Goal: Transaction & Acquisition: Purchase product/service

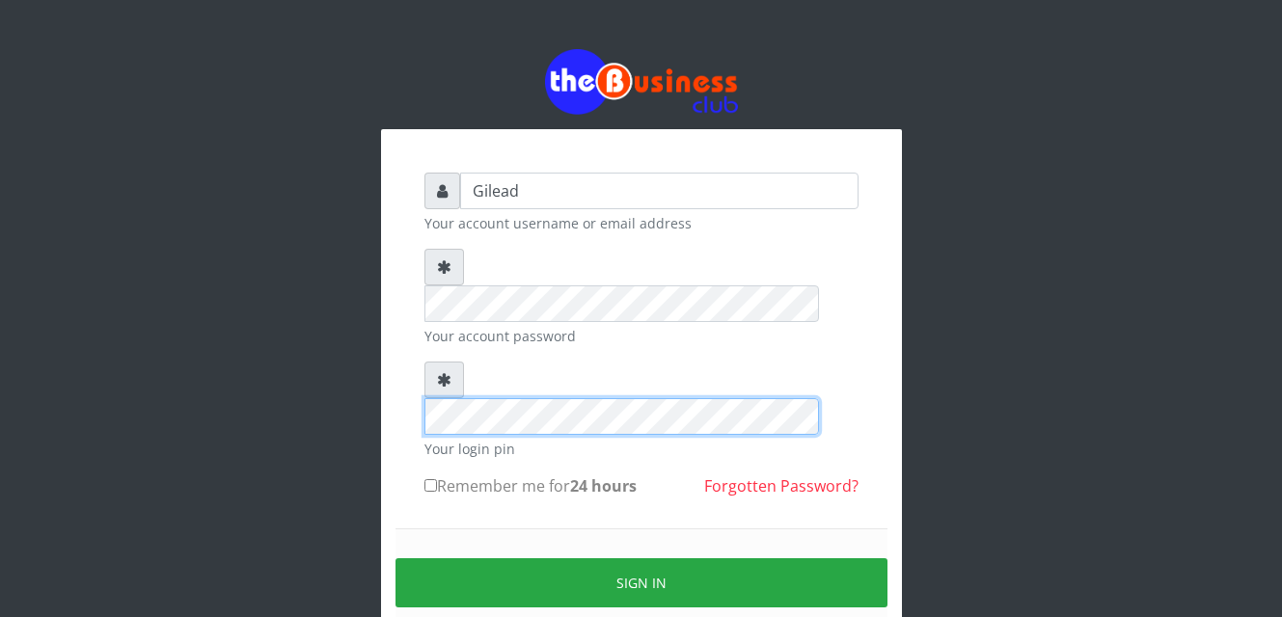
click at [413, 303] on div "Gilead Your account username or email address Your account password Your login …" at bounding box center [641, 428] width 463 height 540
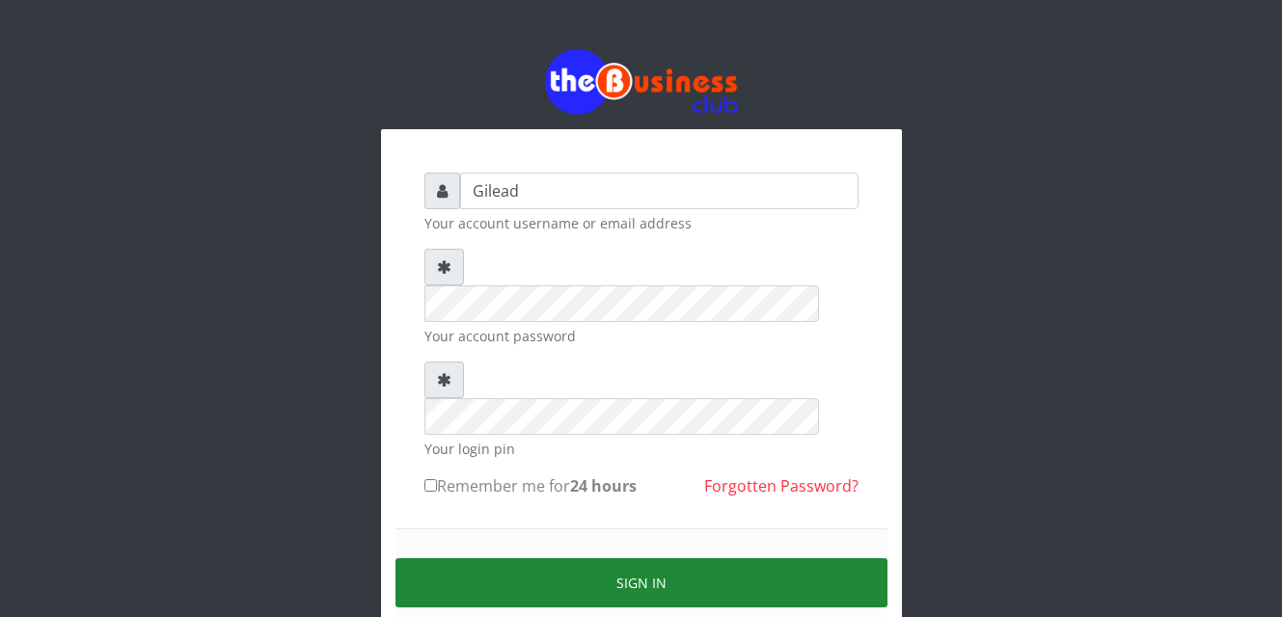
click at [588, 559] on button "Sign in" at bounding box center [642, 583] width 492 height 49
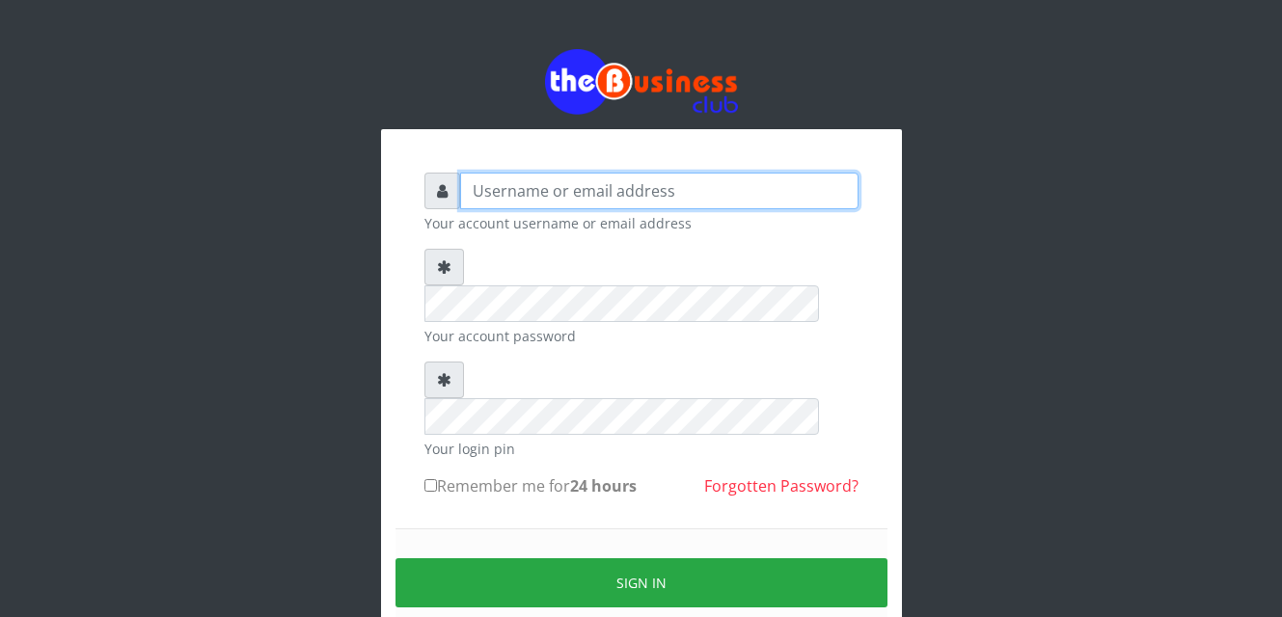
type input "Gilead"
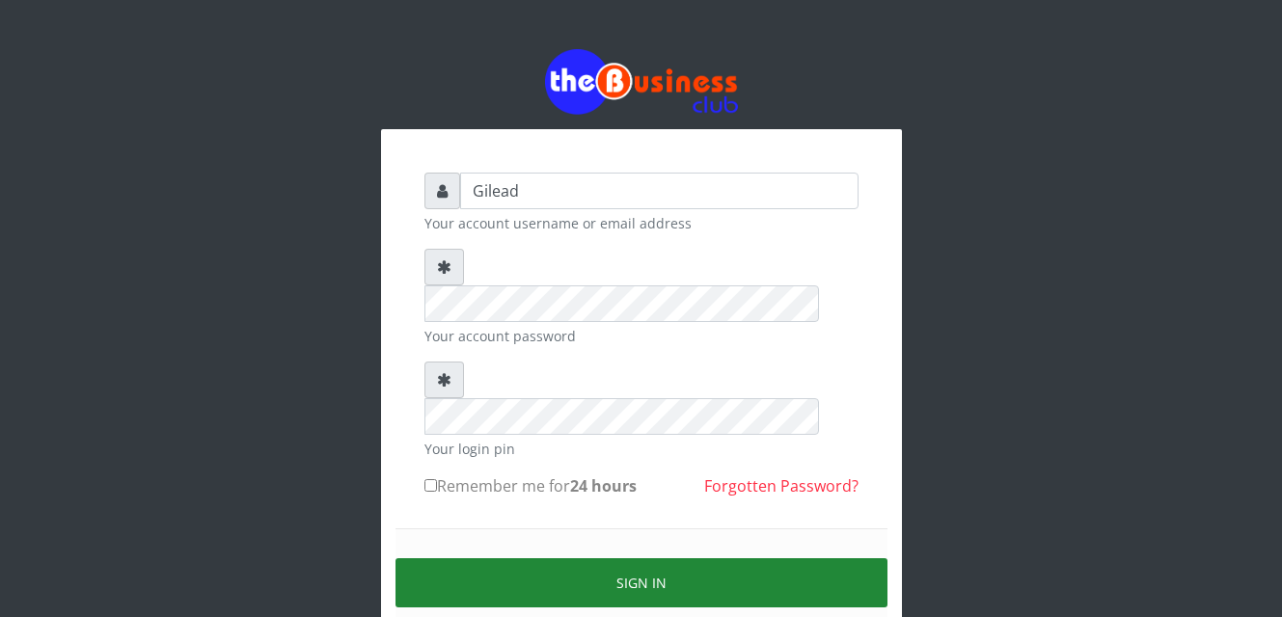
click at [647, 559] on button "Sign in" at bounding box center [642, 583] width 492 height 49
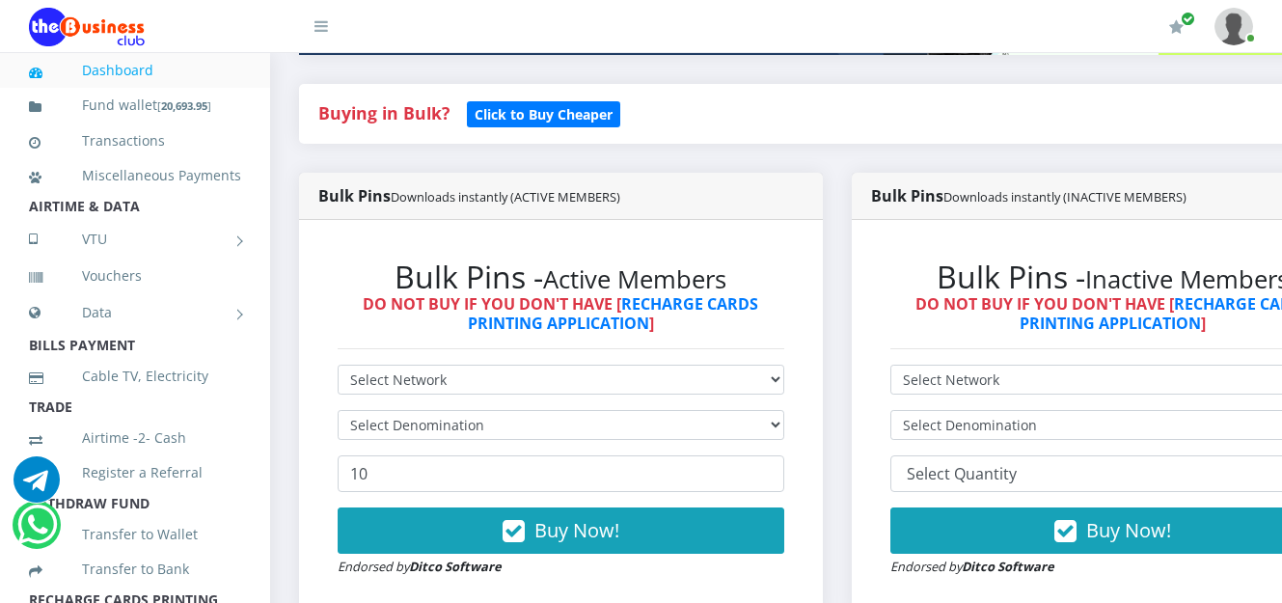
scroll to position [549, 0]
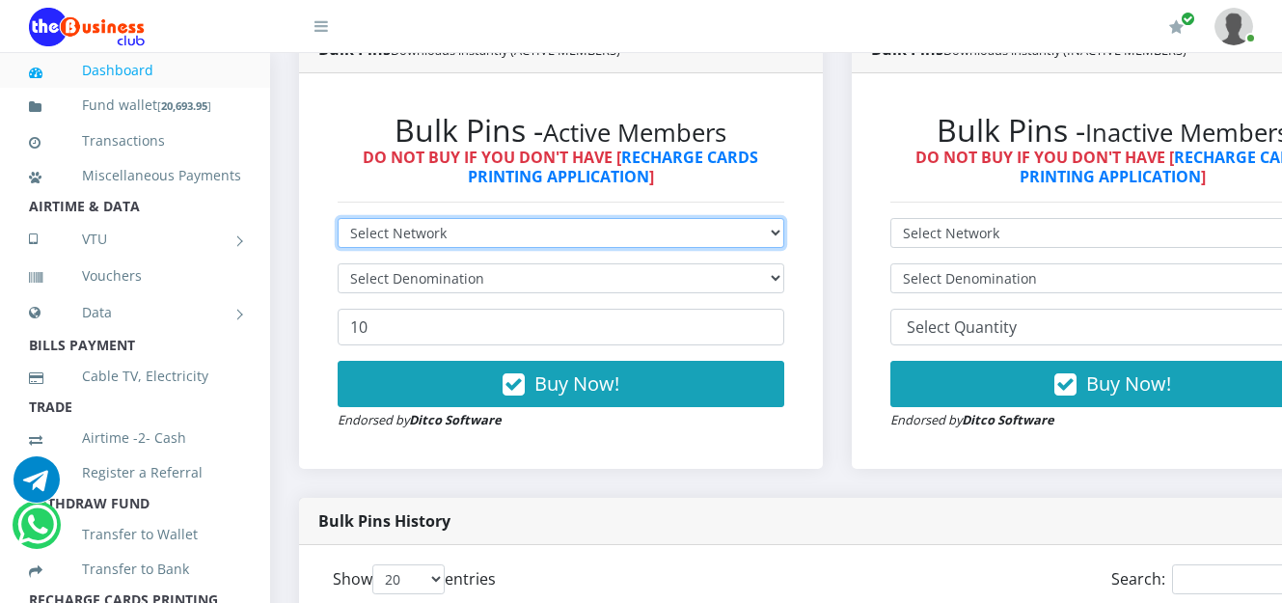
click at [784, 241] on select "Select Network MTN Globacom 9Mobile Airtel" at bounding box center [561, 233] width 447 height 30
select select "MTN"
click at [338, 221] on select "Select Network MTN Globacom 9Mobile Airtel" at bounding box center [561, 233] width 447 height 30
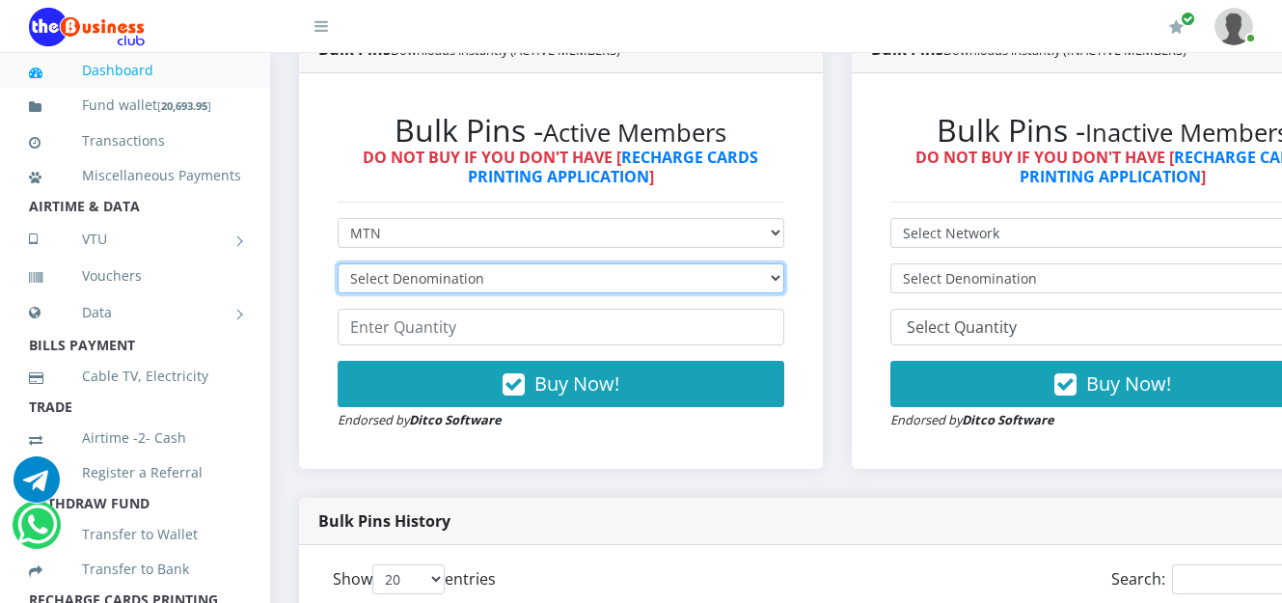
click at [784, 280] on select "Select Denomination MTN NGN100 - ₦96.99 MTN NGN200 - ₦193.98 MTN NGN400 - ₦387.…" at bounding box center [561, 278] width 447 height 30
select select "193.98-200"
click at [338, 266] on select "Select Denomination MTN NGN100 - ₦96.99 MTN NGN200 - ₦193.98 MTN NGN400 - ₦387.…" at bounding box center [561, 278] width 447 height 30
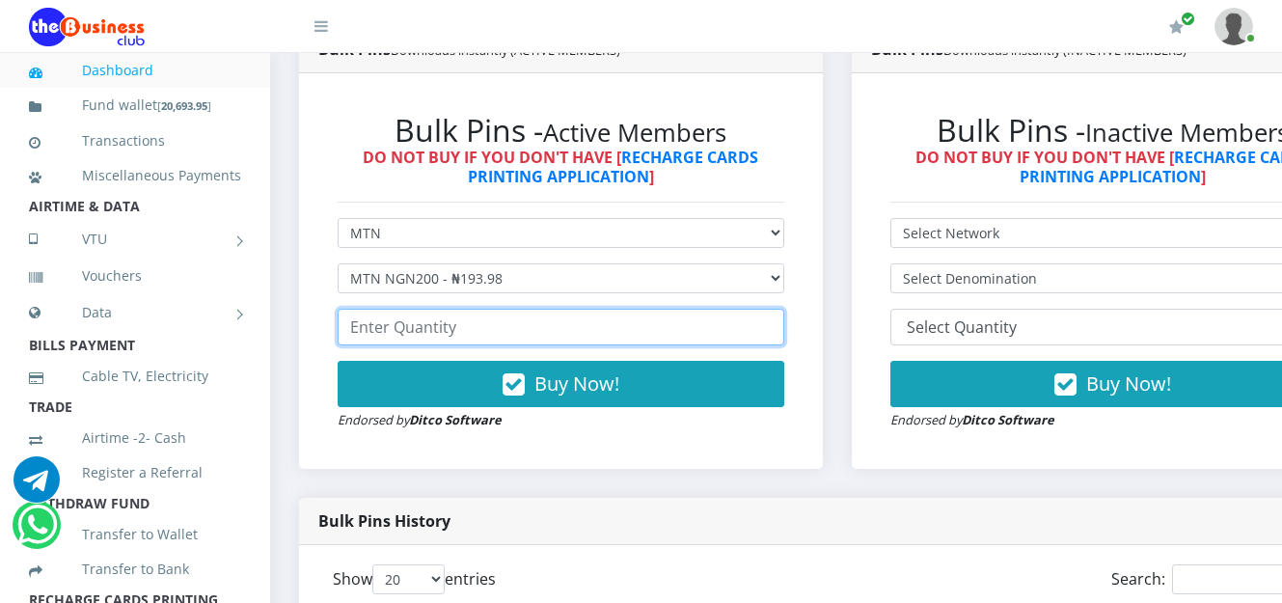
click at [708, 337] on input "number" at bounding box center [561, 327] width 447 height 37
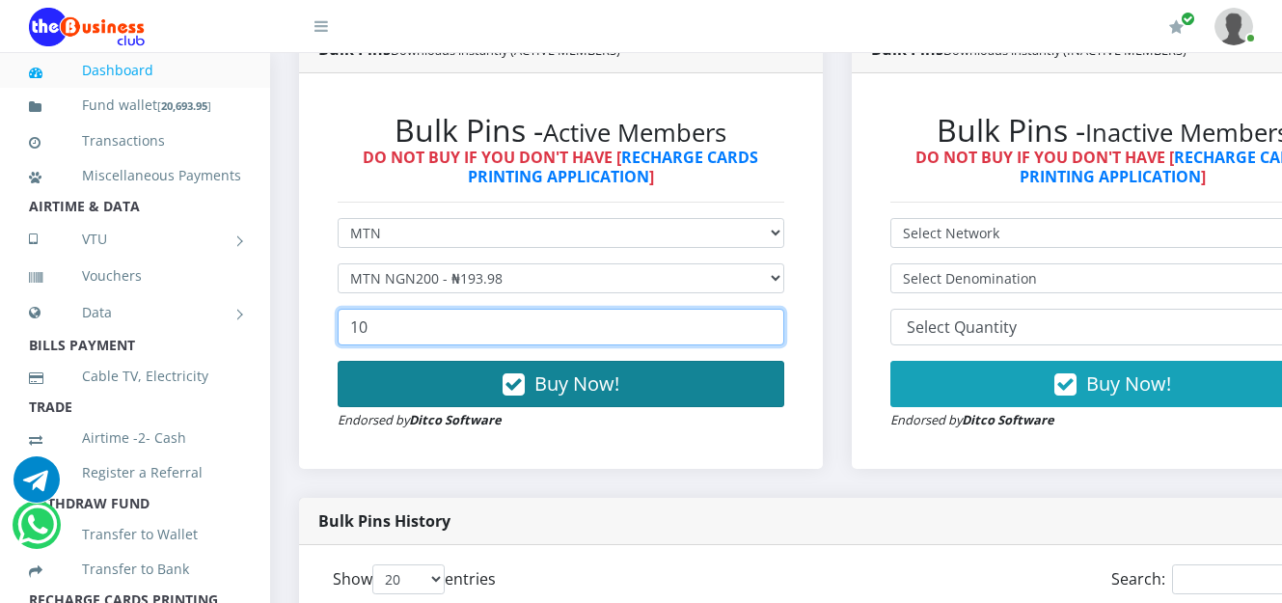
type input "10"
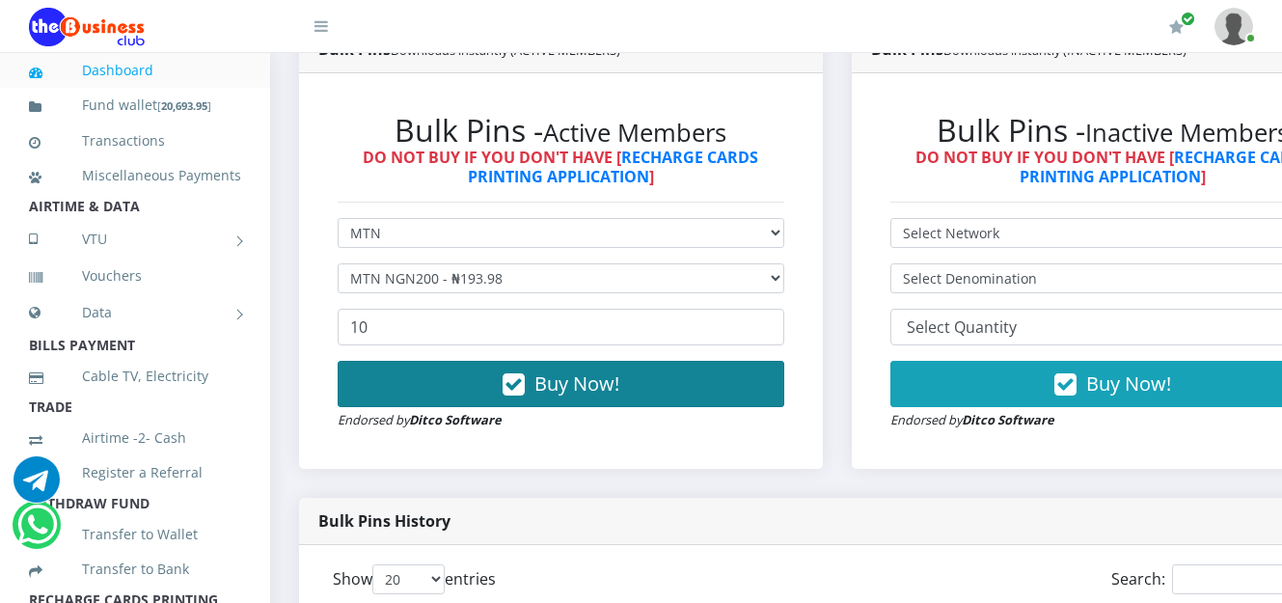
click at [678, 386] on button "Buy Now!" at bounding box center [561, 384] width 447 height 46
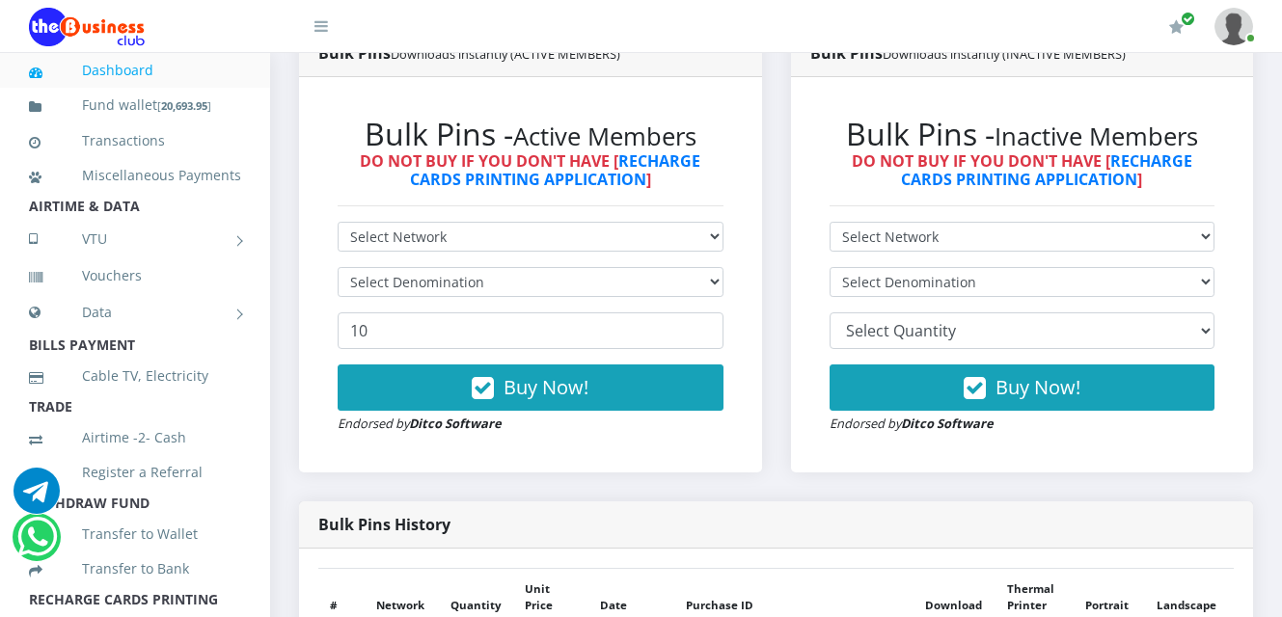
scroll to position [529, 0]
click at [713, 242] on select "Select Network MTN Globacom 9Mobile Airtel" at bounding box center [531, 237] width 386 height 30
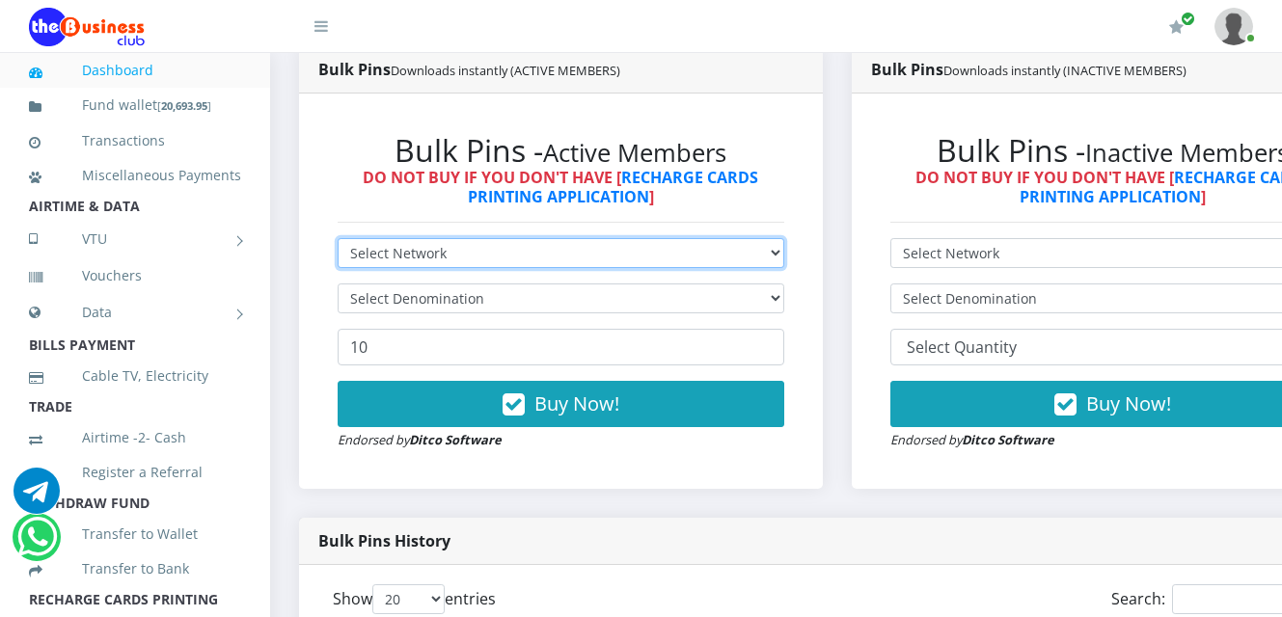
click at [713, 238] on select "Select Network MTN Globacom 9Mobile Airtel" at bounding box center [561, 253] width 447 height 30
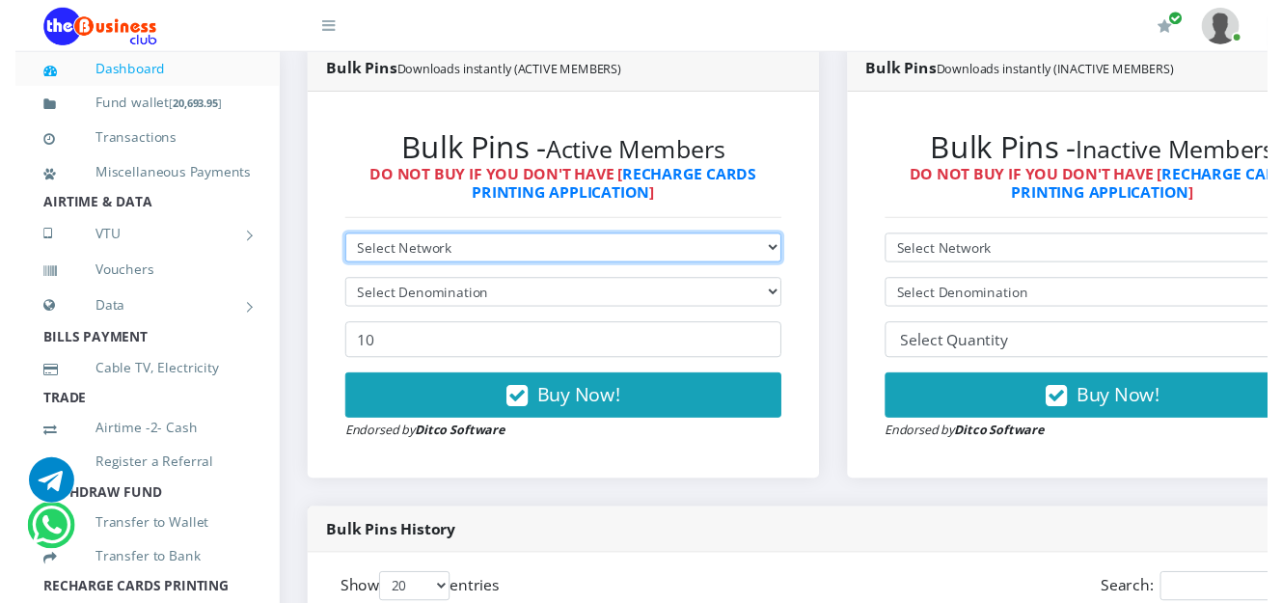
scroll to position [549, 0]
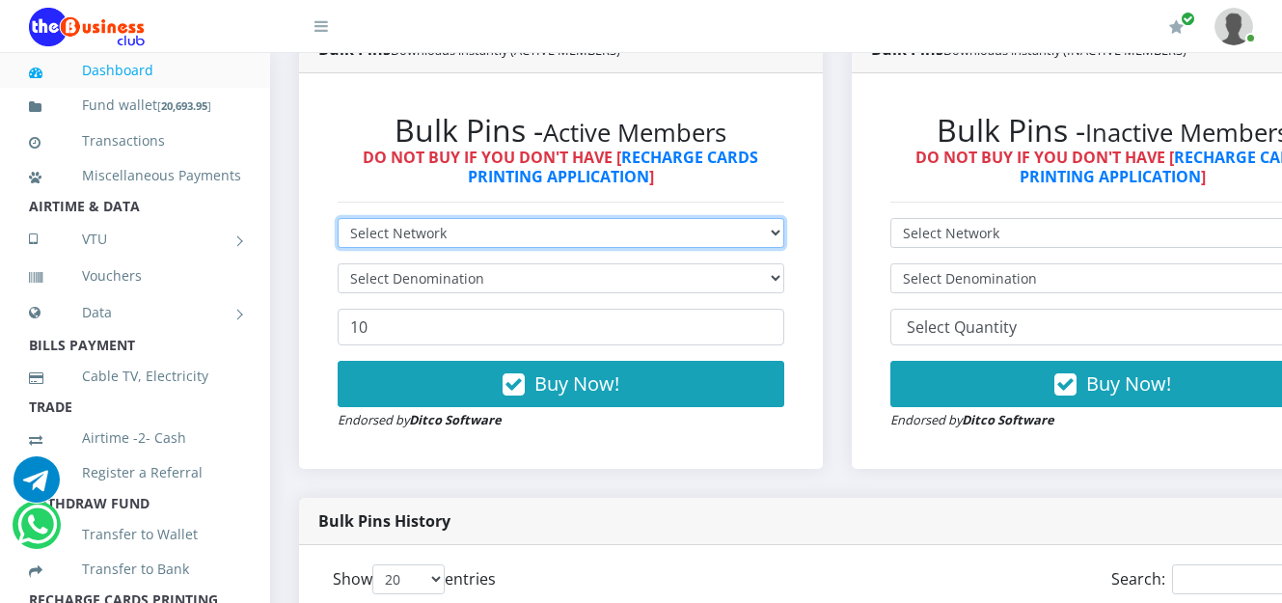
click at [713, 238] on select "Select Network MTN Globacom 9Mobile Airtel" at bounding box center [561, 233] width 447 height 30
select select "MTN"
click at [338, 221] on select "Select Network MTN Globacom 9Mobile Airtel" at bounding box center [561, 233] width 447 height 30
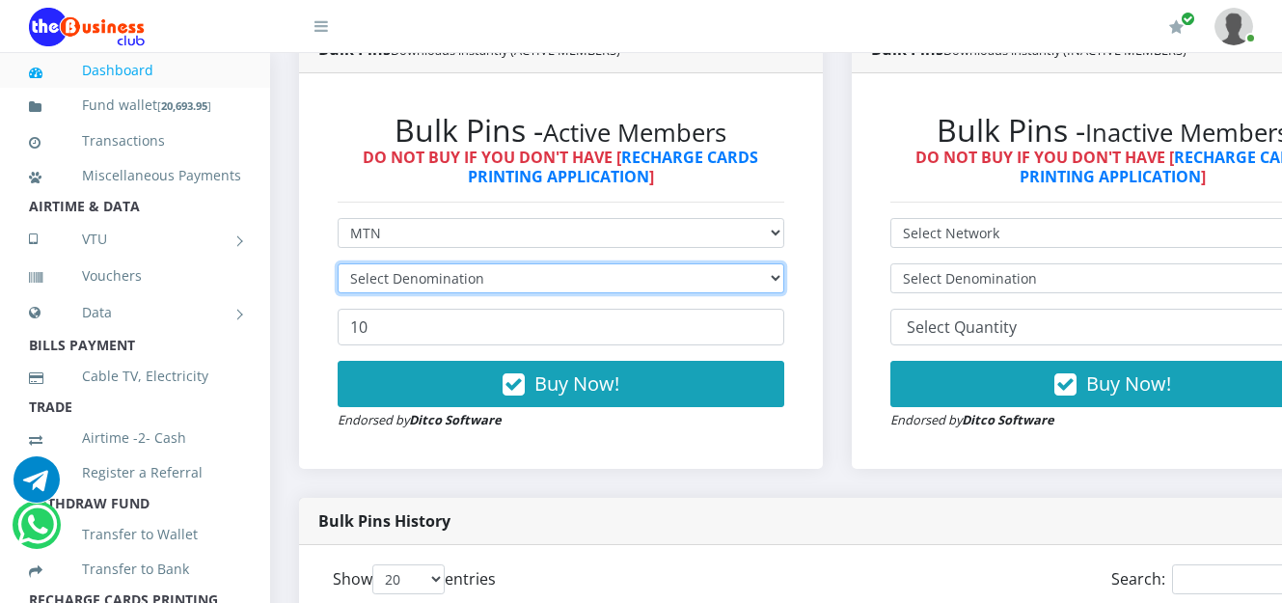
click at [784, 282] on select "Select Denomination" at bounding box center [561, 278] width 447 height 30
click at [765, 288] on select "Select Denomination" at bounding box center [561, 278] width 447 height 30
select select "193.98-200"
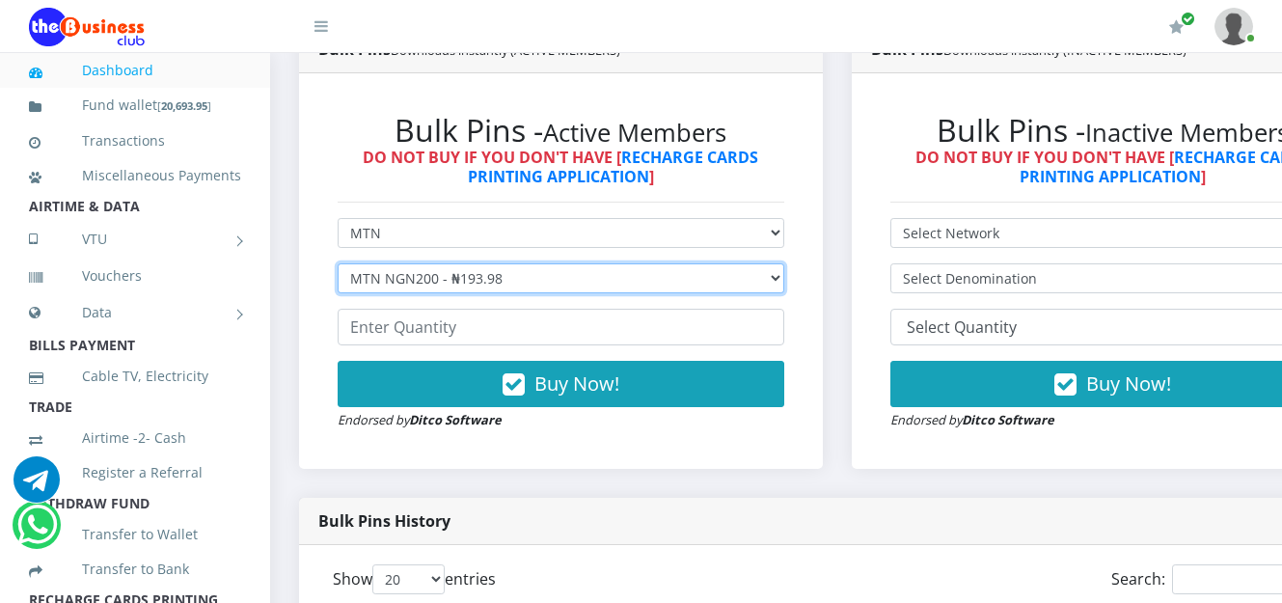
click at [338, 266] on select "Select Denomination MTN NGN100 - ₦96.99 MTN NGN200 - ₦193.98 MTN NGN400 - ₦387.…" at bounding box center [561, 278] width 447 height 30
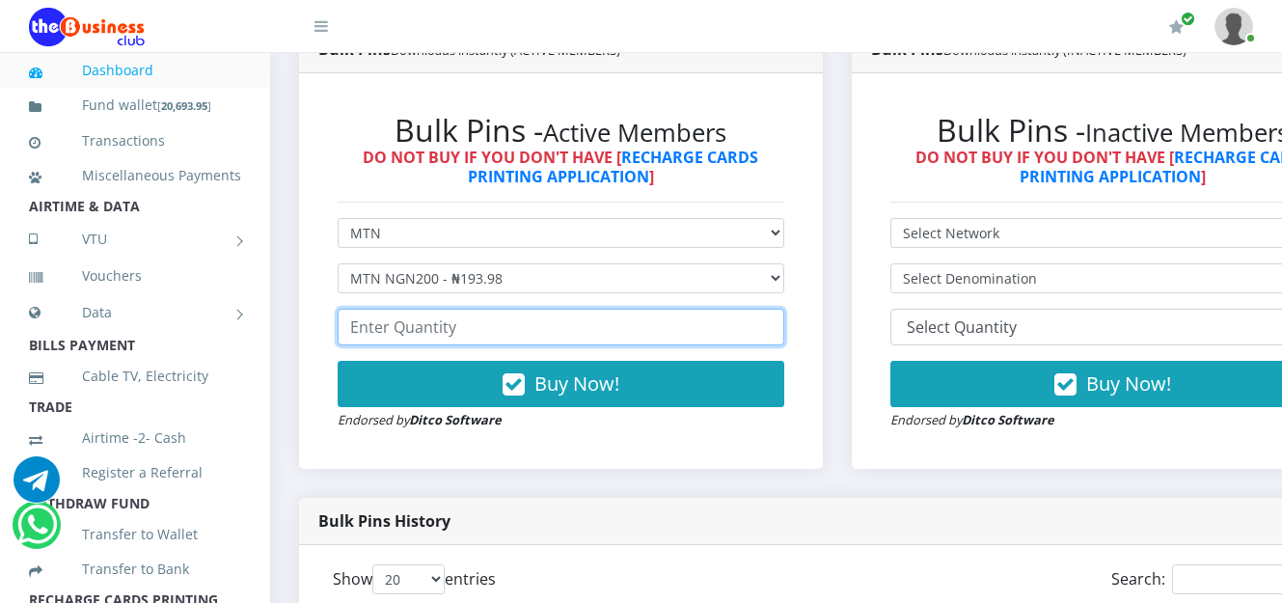
click at [581, 340] on input "number" at bounding box center [561, 327] width 447 height 37
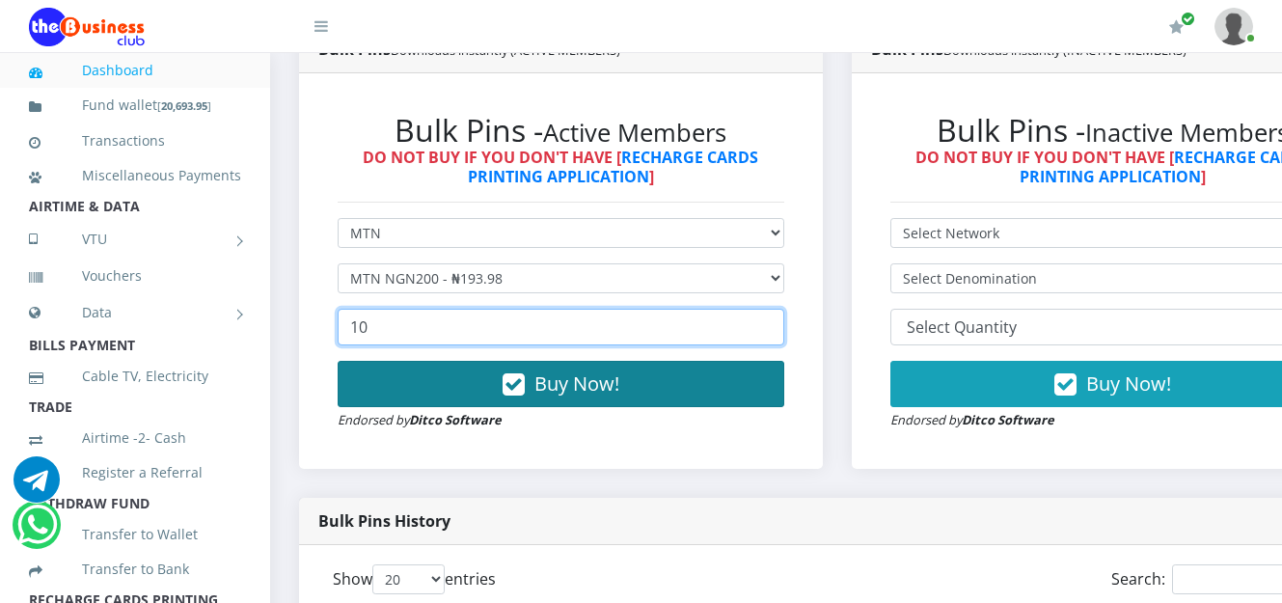
type input "10"
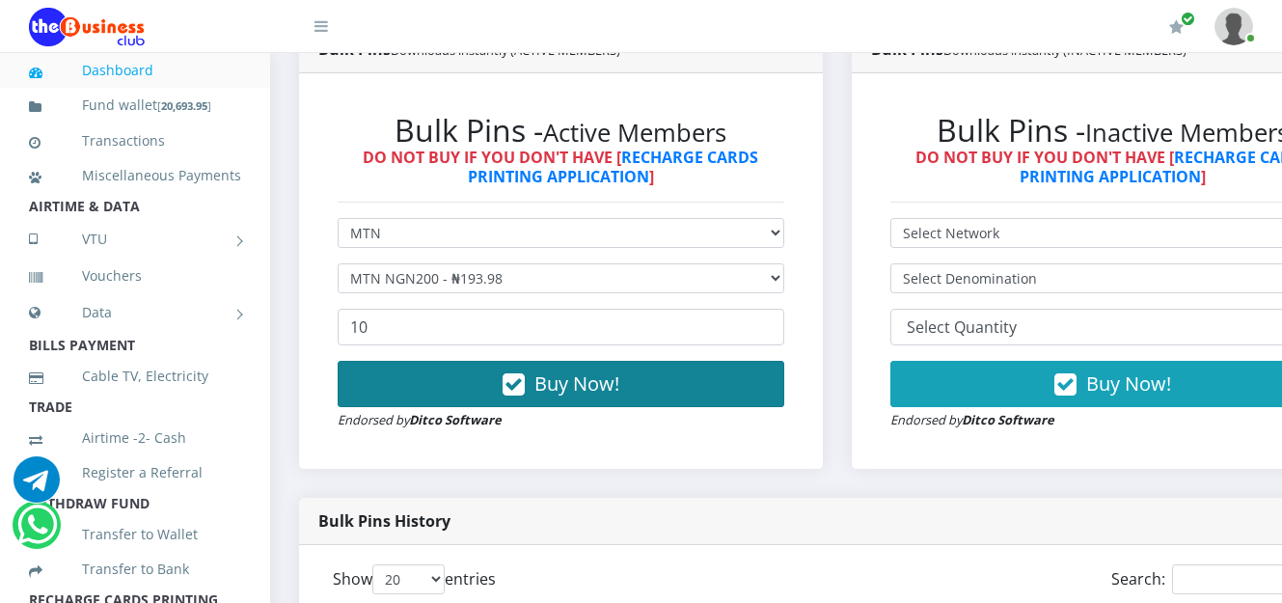
click at [573, 393] on span "Buy Now!" at bounding box center [577, 383] width 85 height 26
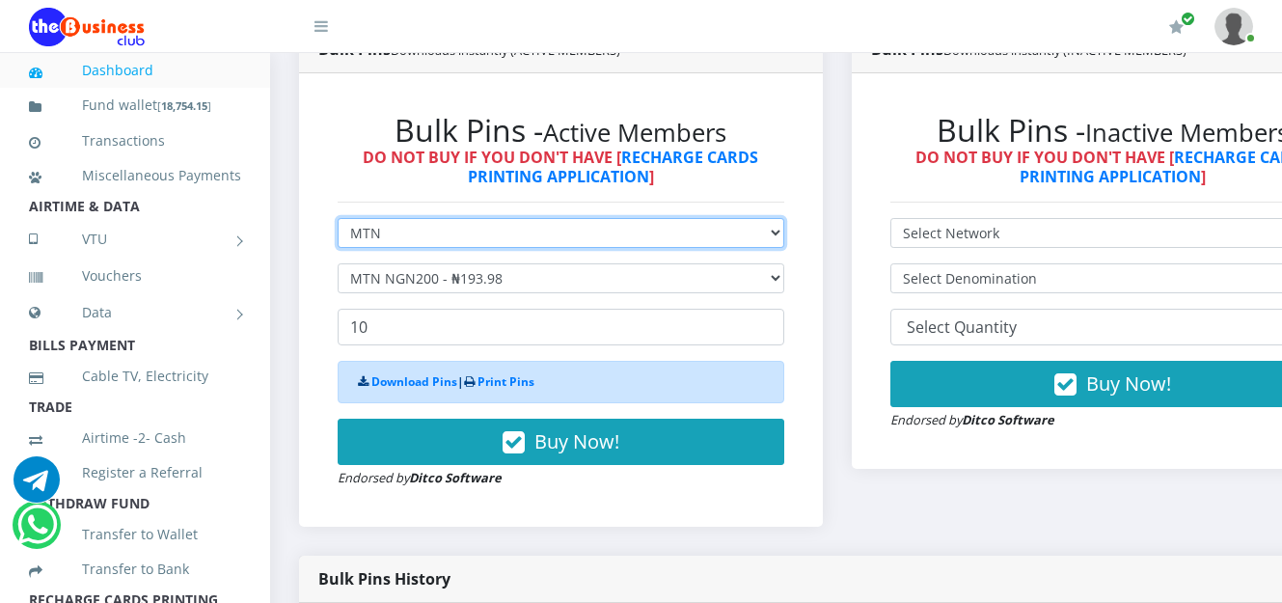
click at [784, 236] on select "Select Network MTN Globacom 9Mobile Airtel" at bounding box center [561, 233] width 447 height 30
click at [338, 221] on select "Select Network MTN Globacom 9Mobile Airtel" at bounding box center [561, 233] width 447 height 30
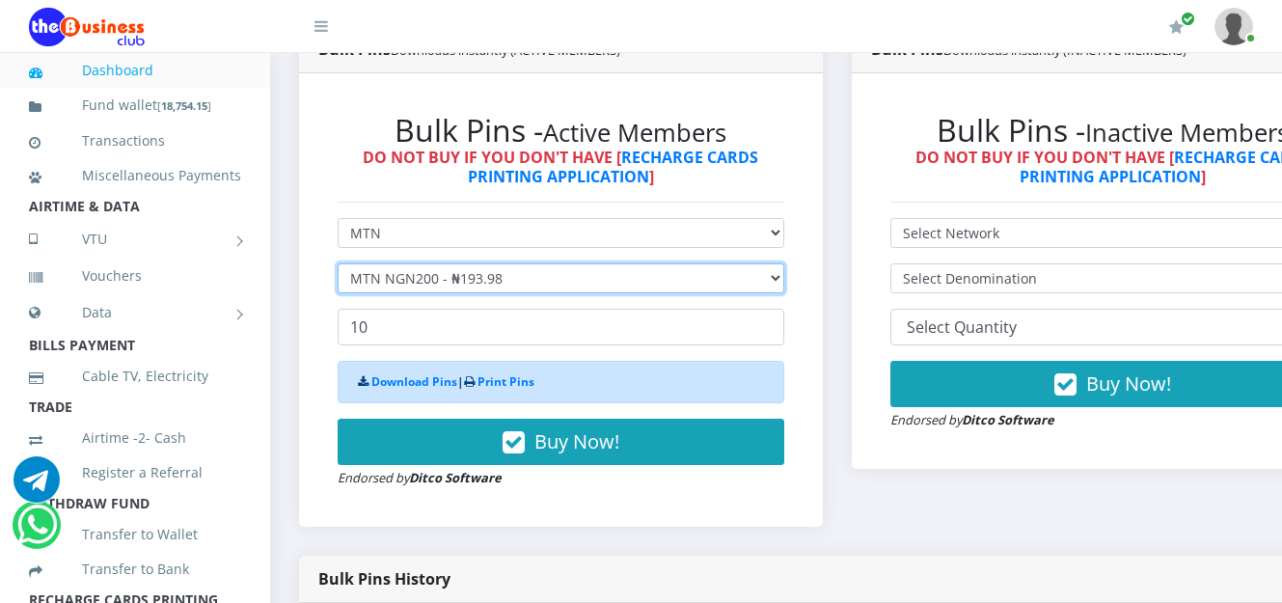
click at [784, 282] on select "Select Denomination MTN NGN100 - ₦96.99 MTN NGN200 - ₦193.98 MTN NGN400 - ₦387.…" at bounding box center [561, 278] width 447 height 30
select select "96.99-100"
click at [338, 266] on select "Select Denomination MTN NGN100 - ₦96.99 MTN NGN200 - ₦193.98 MTN NGN400 - ₦387.…" at bounding box center [561, 278] width 447 height 30
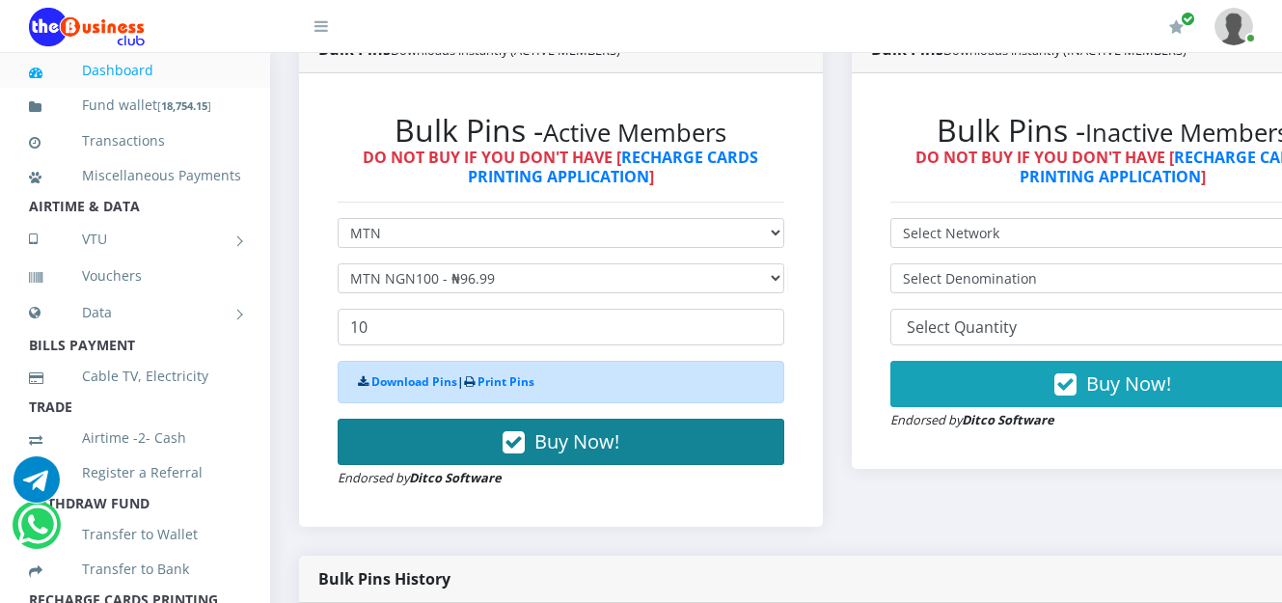
click at [561, 448] on span "Buy Now!" at bounding box center [577, 441] width 85 height 26
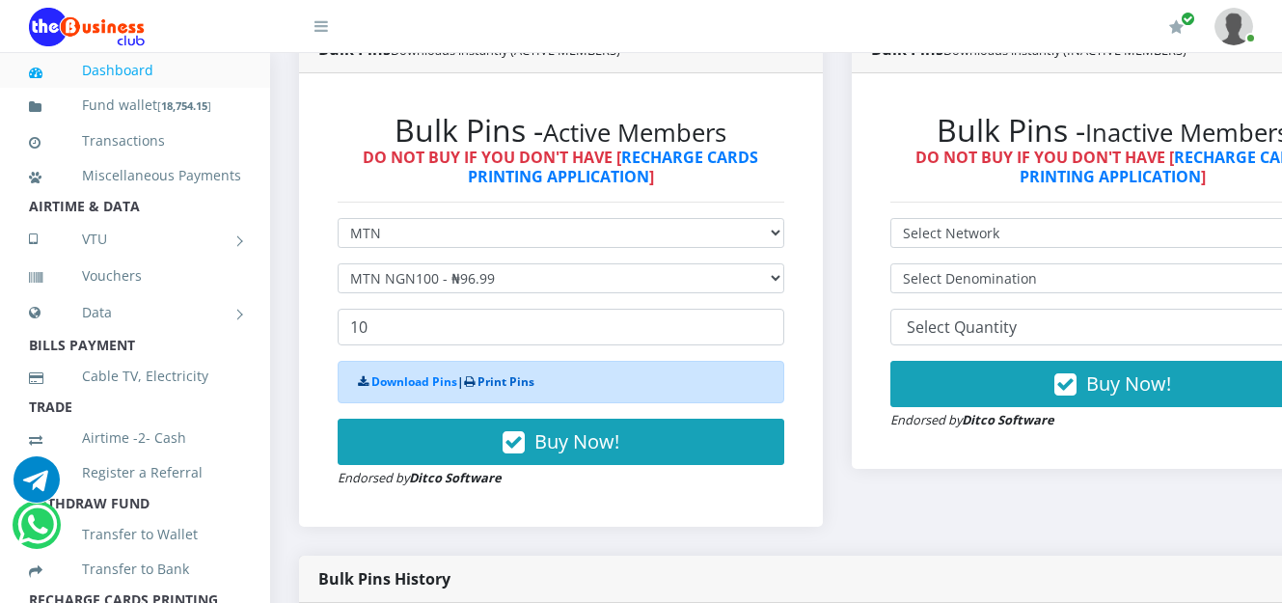
click at [520, 390] on link "Print Pins" at bounding box center [506, 381] width 57 height 16
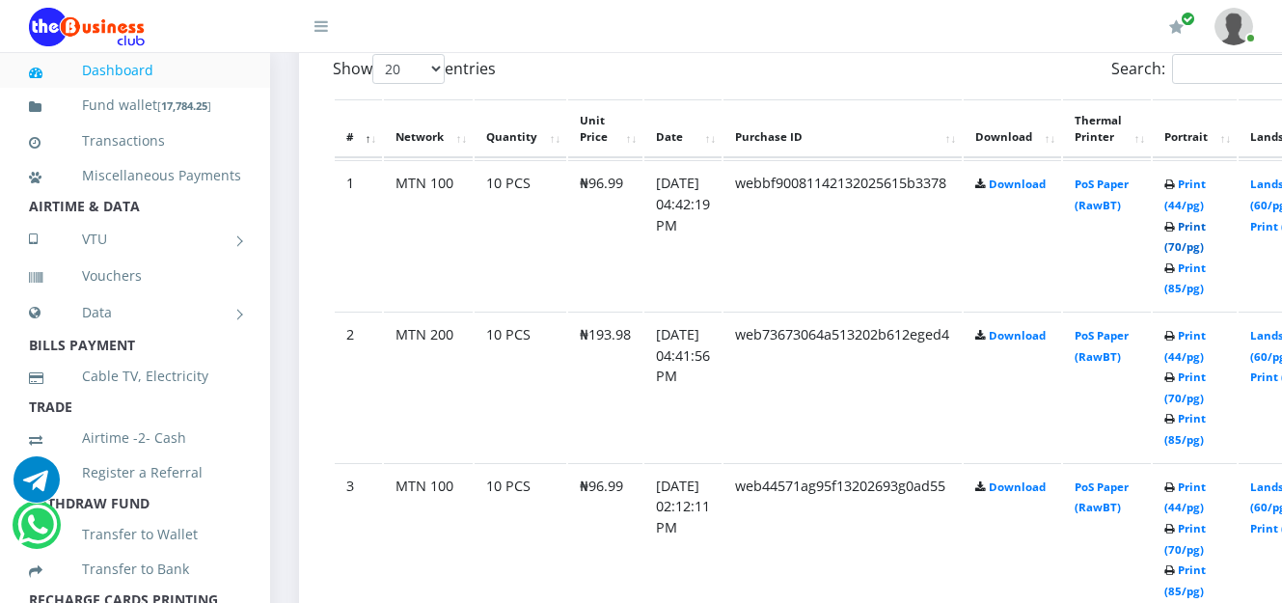
scroll to position [1083, 0]
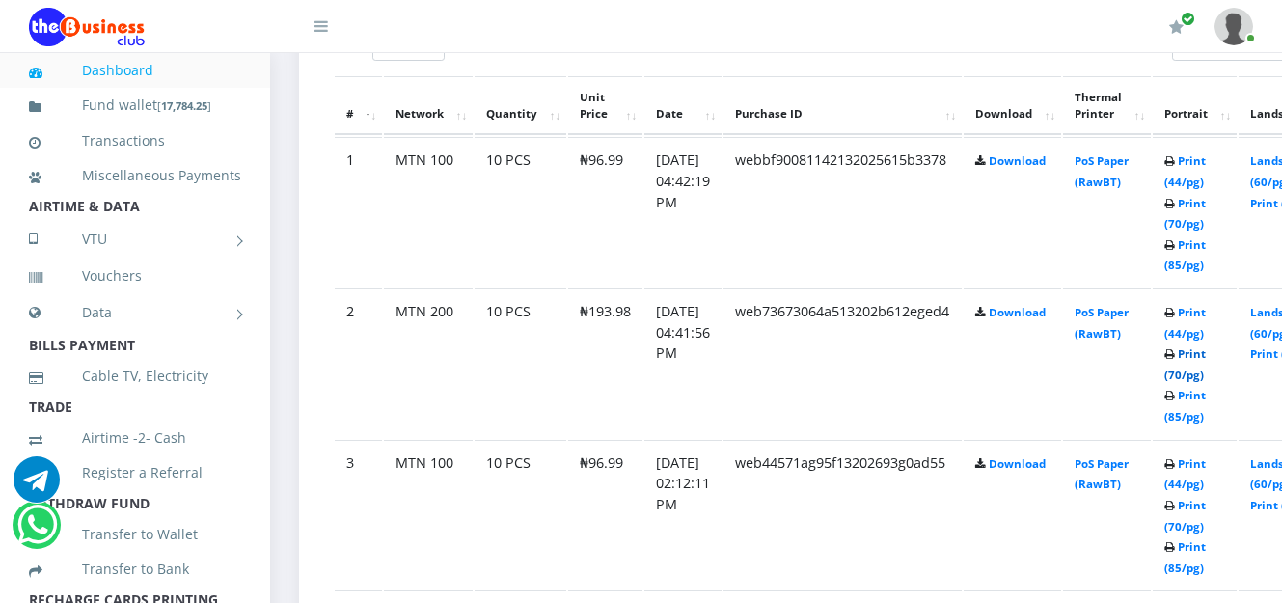
click at [1206, 353] on link "Print (70/pg)" at bounding box center [1185, 364] width 41 height 36
click at [1206, 246] on link "Print (85/pg)" at bounding box center [1185, 255] width 41 height 36
click at [1206, 248] on link "Print (85/pg)" at bounding box center [1185, 255] width 41 height 36
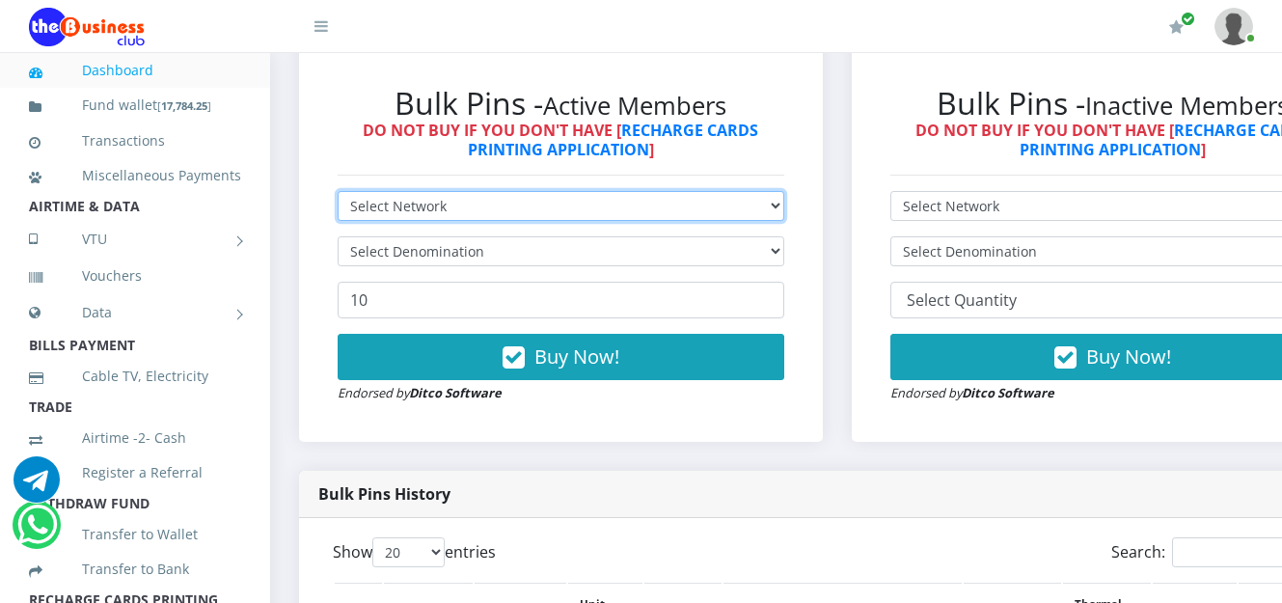
click at [784, 209] on select "Select Network MTN Globacom 9Mobile Airtel" at bounding box center [561, 206] width 447 height 30
select select "Airtel"
click at [338, 194] on select "Select Network MTN Globacom 9Mobile Airtel" at bounding box center [561, 206] width 447 height 30
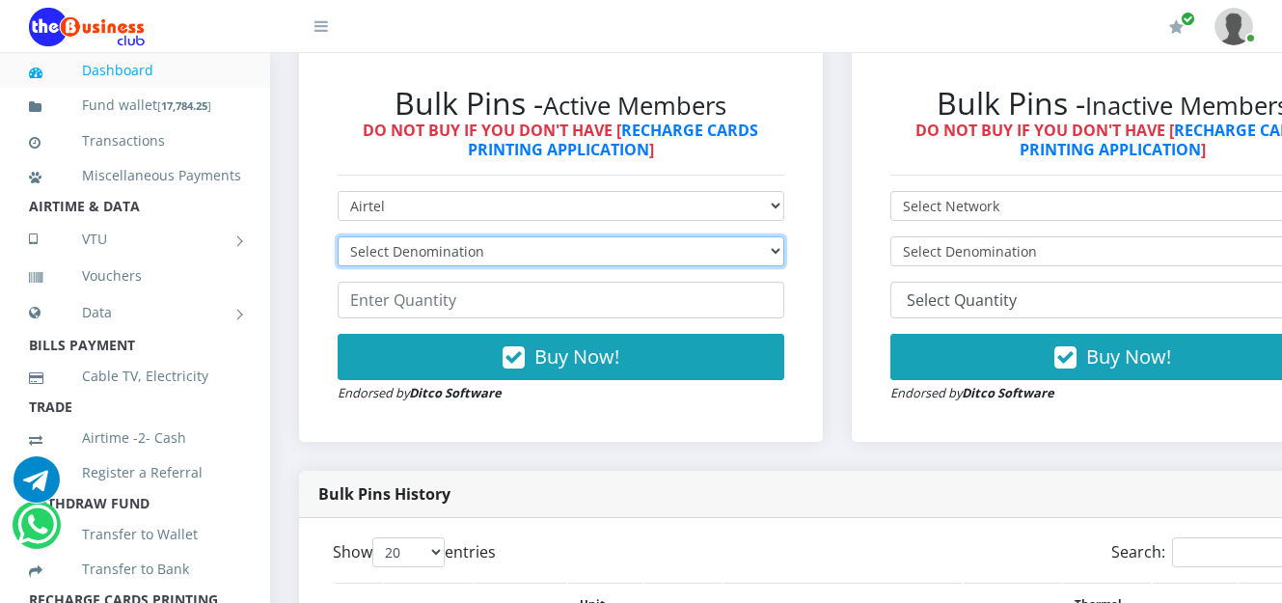
click at [784, 258] on select "Select Denomination Airtel NGN100 - ₦96.38 Airtel NGN200 - ₦192.76 Airtel NGN50…" at bounding box center [561, 251] width 447 height 30
select select "481.9-500"
click at [338, 239] on select "Select Denomination Airtel NGN100 - ₦96.38 Airtel NGN200 - ₦192.76 Airtel NGN50…" at bounding box center [561, 251] width 447 height 30
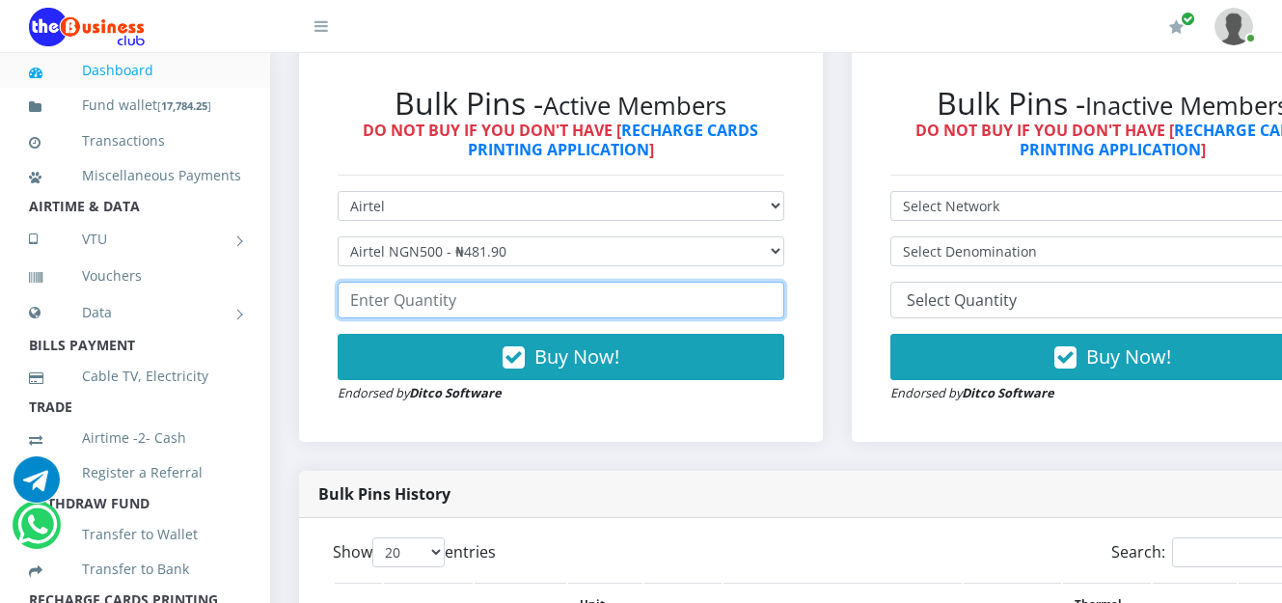
click at [600, 317] on input "number" at bounding box center [561, 300] width 447 height 37
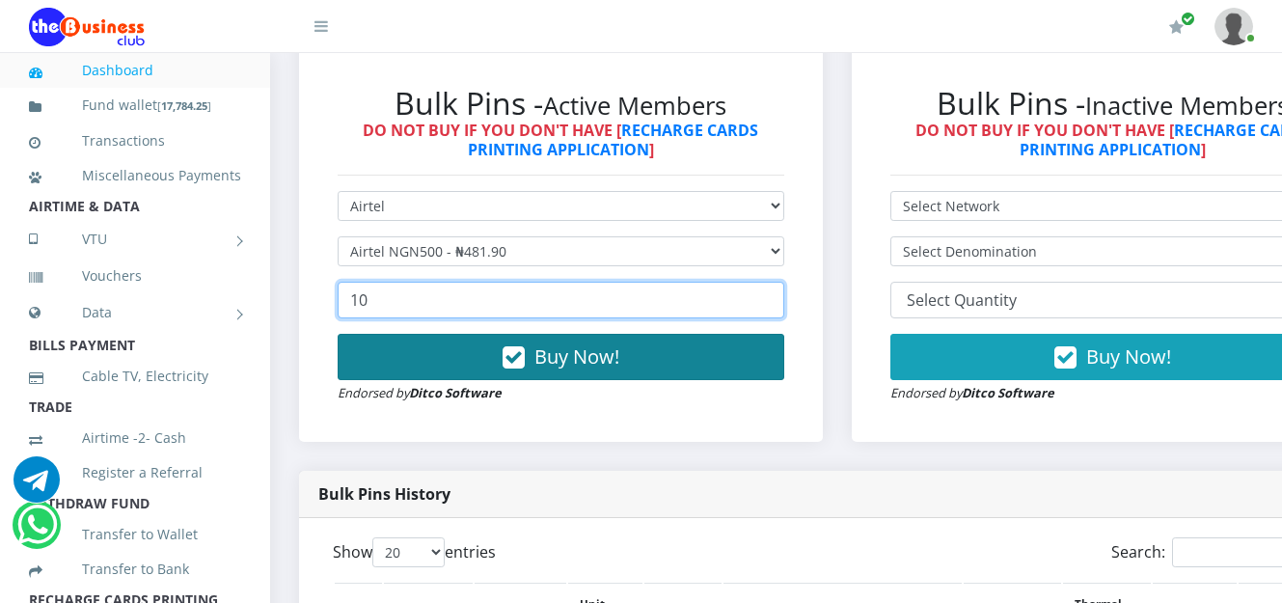
type input "10"
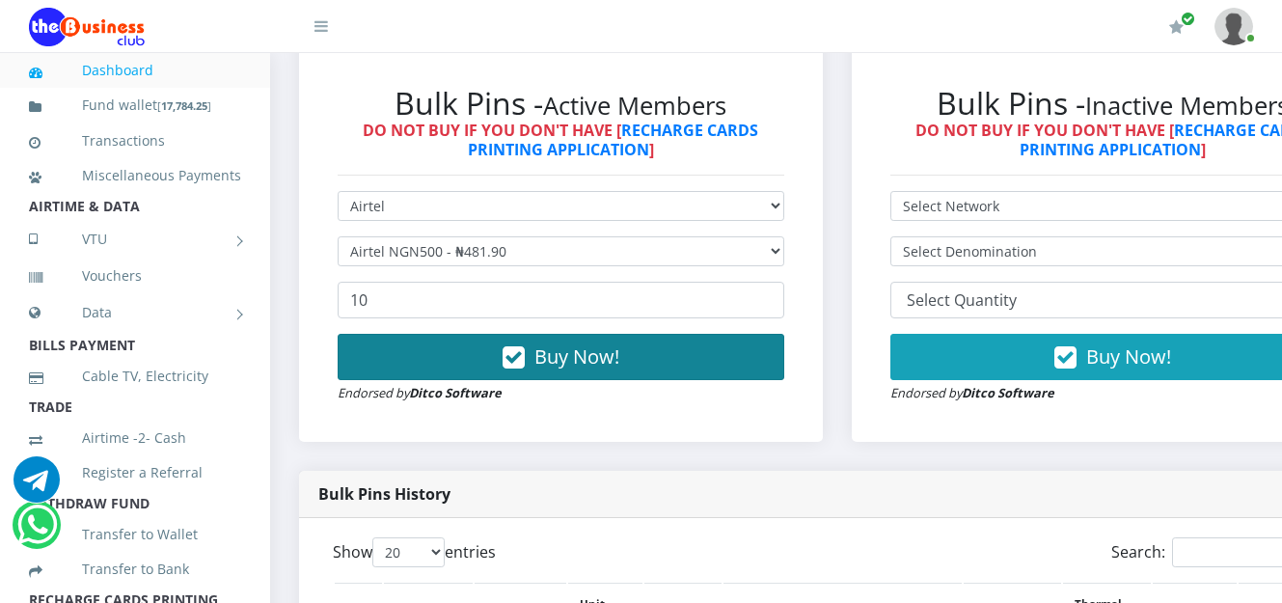
click at [602, 357] on span "Buy Now!" at bounding box center [577, 356] width 85 height 26
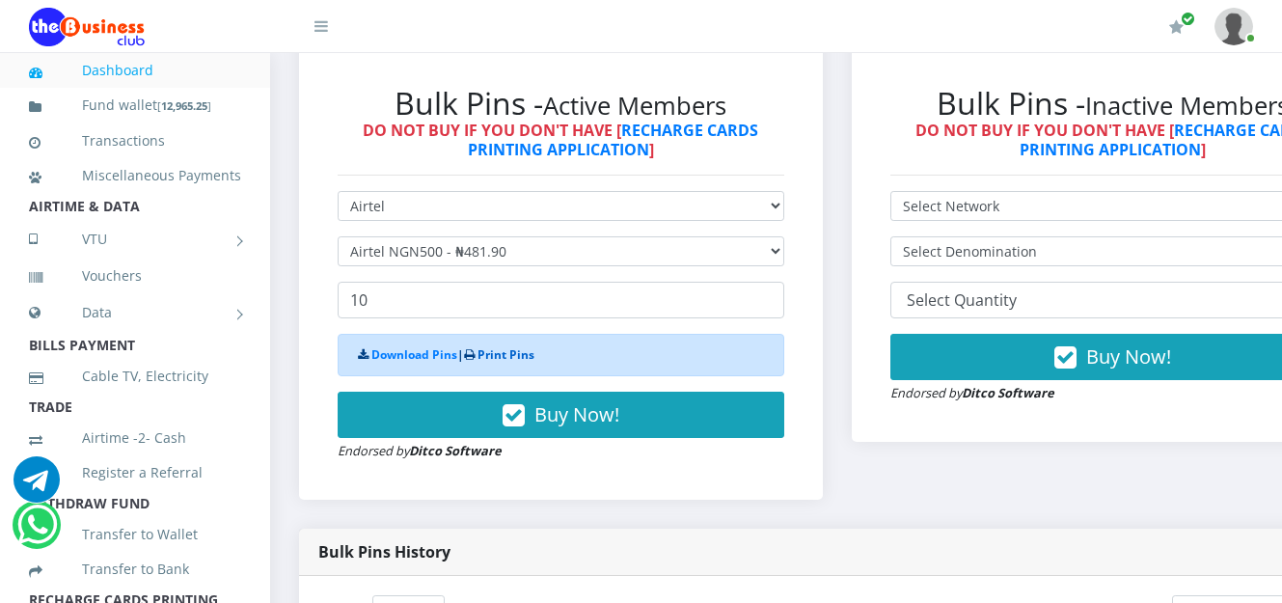
click at [509, 358] on link "Print Pins" at bounding box center [506, 354] width 57 height 16
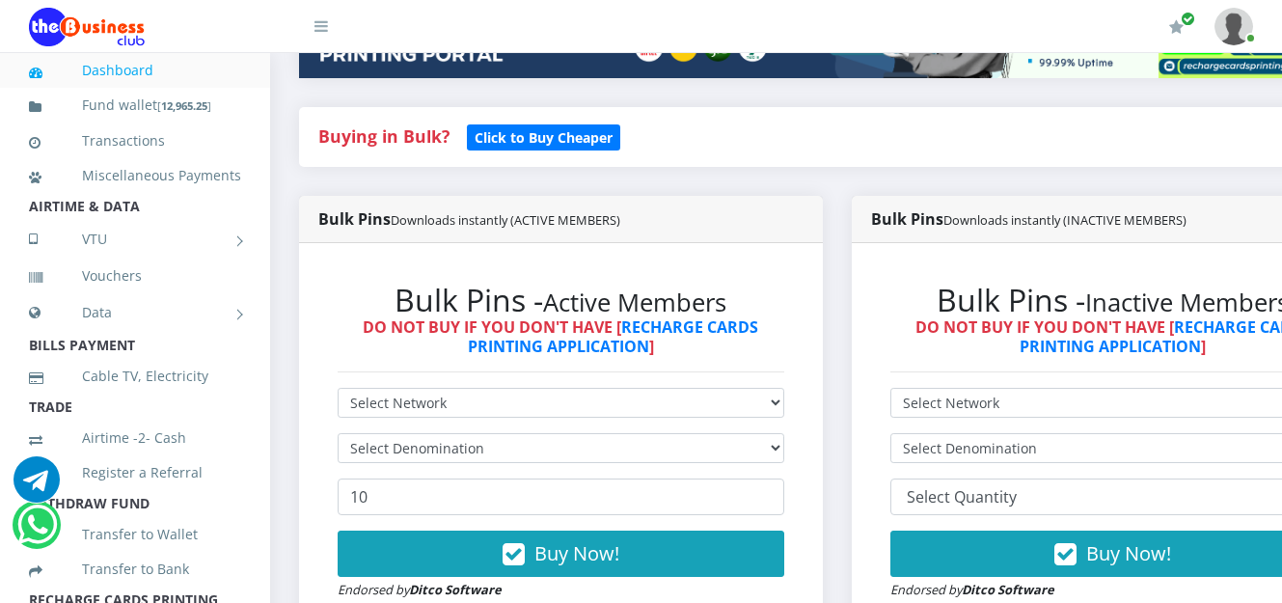
scroll to position [425, 0]
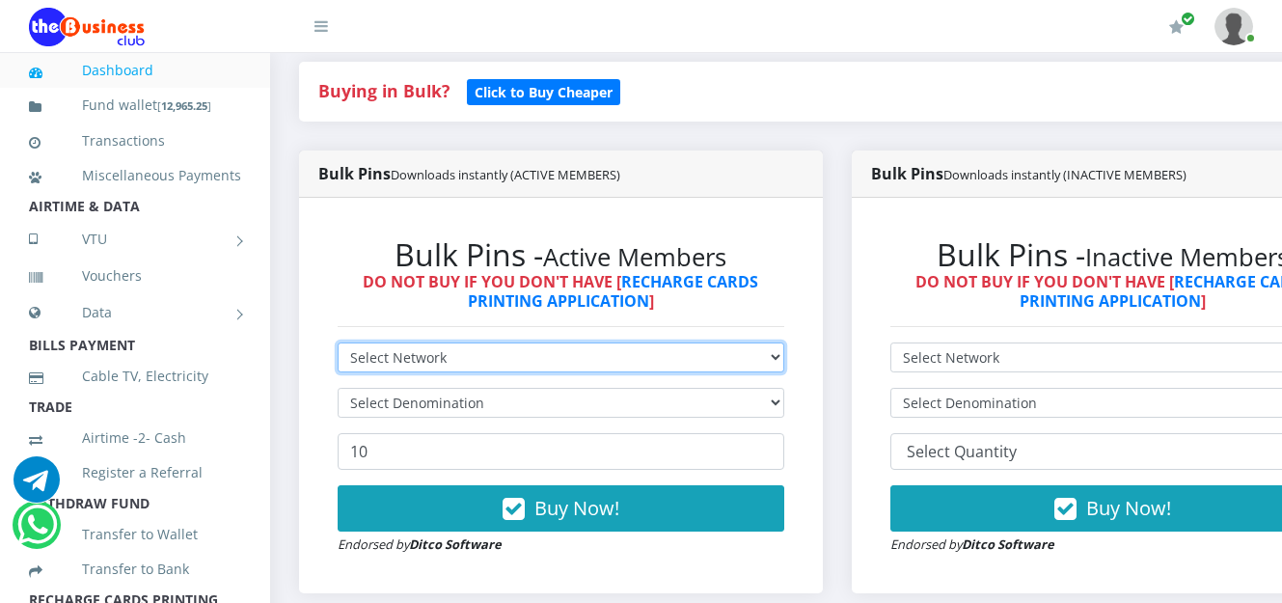
click at [784, 360] on select "Select Network MTN Globacom 9Mobile Airtel" at bounding box center [561, 358] width 447 height 30
select select "Airtel"
click at [338, 345] on select "Select Network MTN Globacom 9Mobile Airtel" at bounding box center [561, 358] width 447 height 30
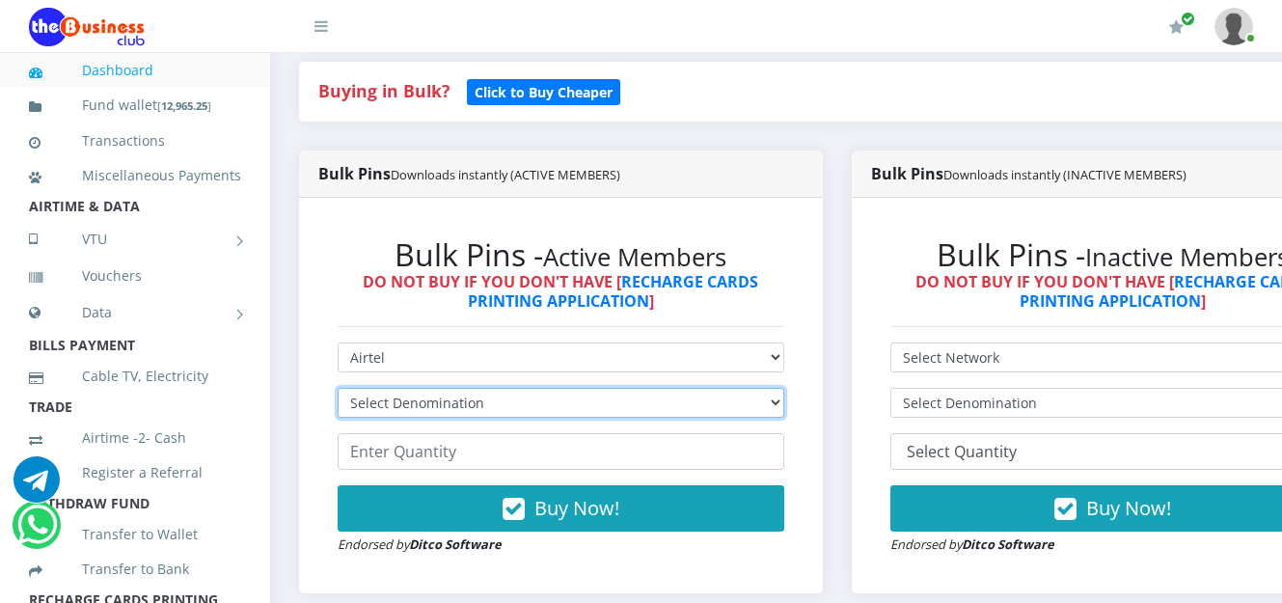
click at [779, 405] on select "Select Denomination Airtel NGN100 - ₦96.38 Airtel NGN200 - ₦192.76 Airtel NGN50…" at bounding box center [561, 403] width 447 height 30
select select "96.38-100"
click at [338, 391] on select "Select Denomination Airtel NGN100 - ₦96.38 Airtel NGN200 - ₦192.76 Airtel NGN50…" at bounding box center [561, 403] width 447 height 30
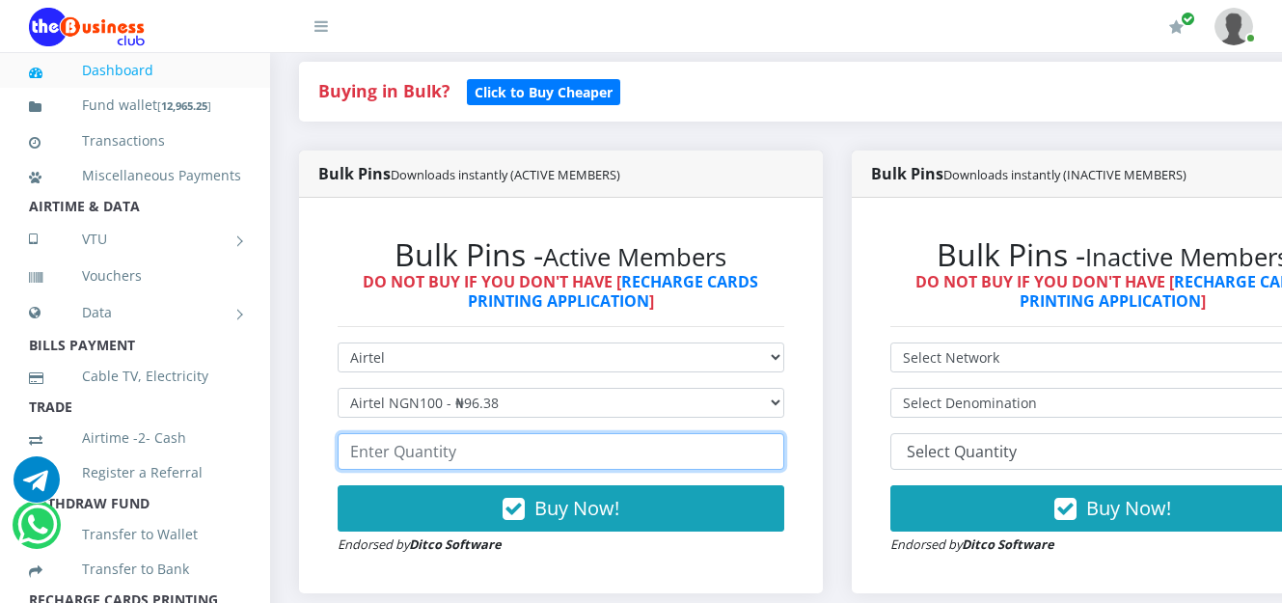
click at [572, 463] on input "number" at bounding box center [561, 451] width 447 height 37
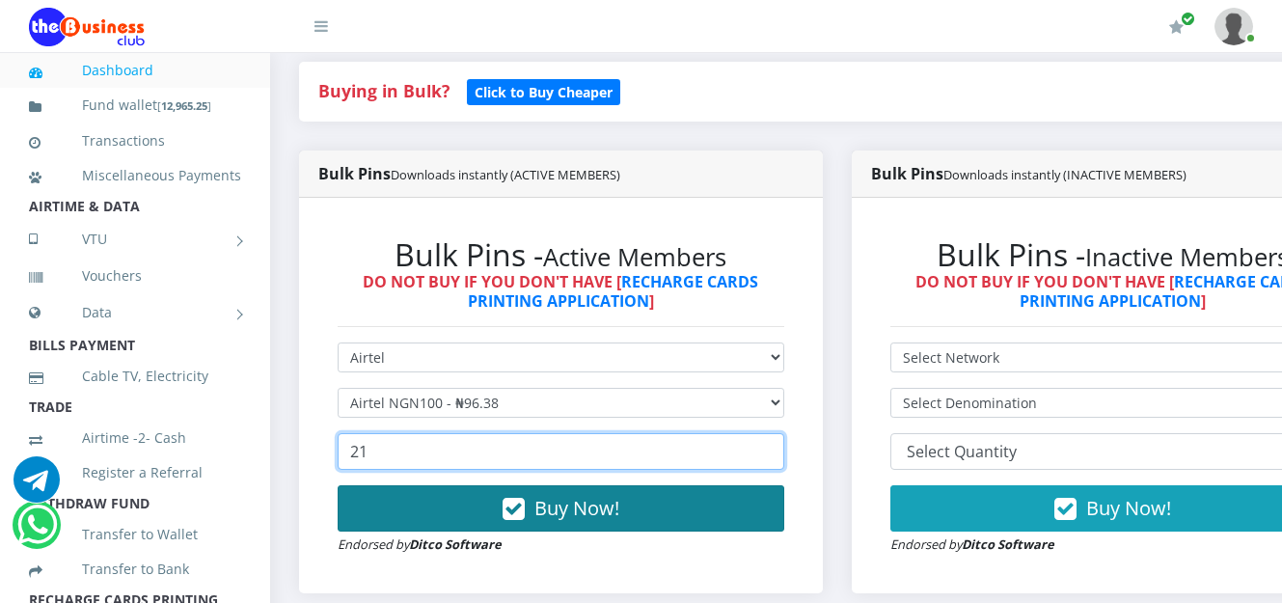
type input "21"
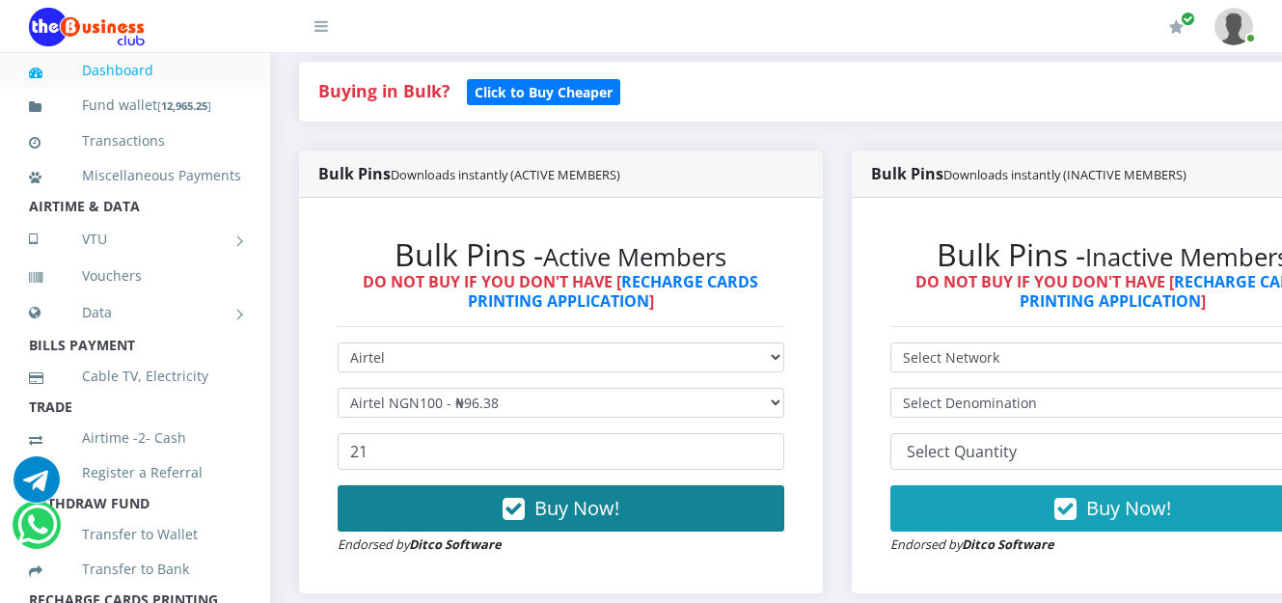
click at [588, 512] on span "Buy Now!" at bounding box center [577, 508] width 85 height 26
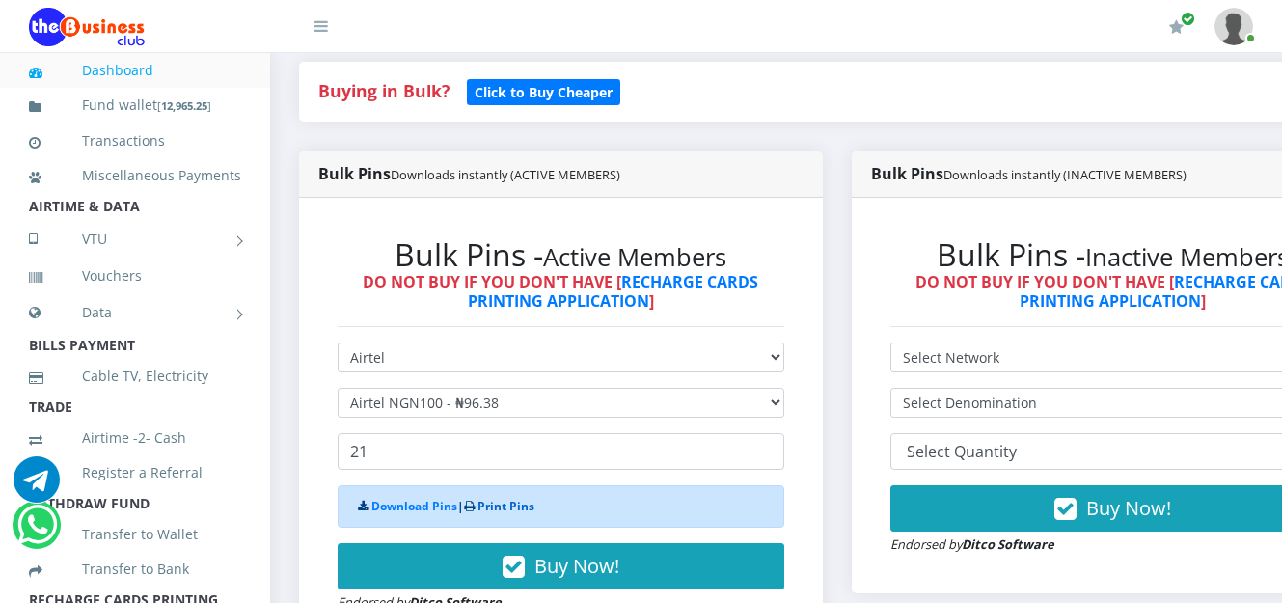
click at [516, 508] on link "Print Pins" at bounding box center [506, 506] width 57 height 16
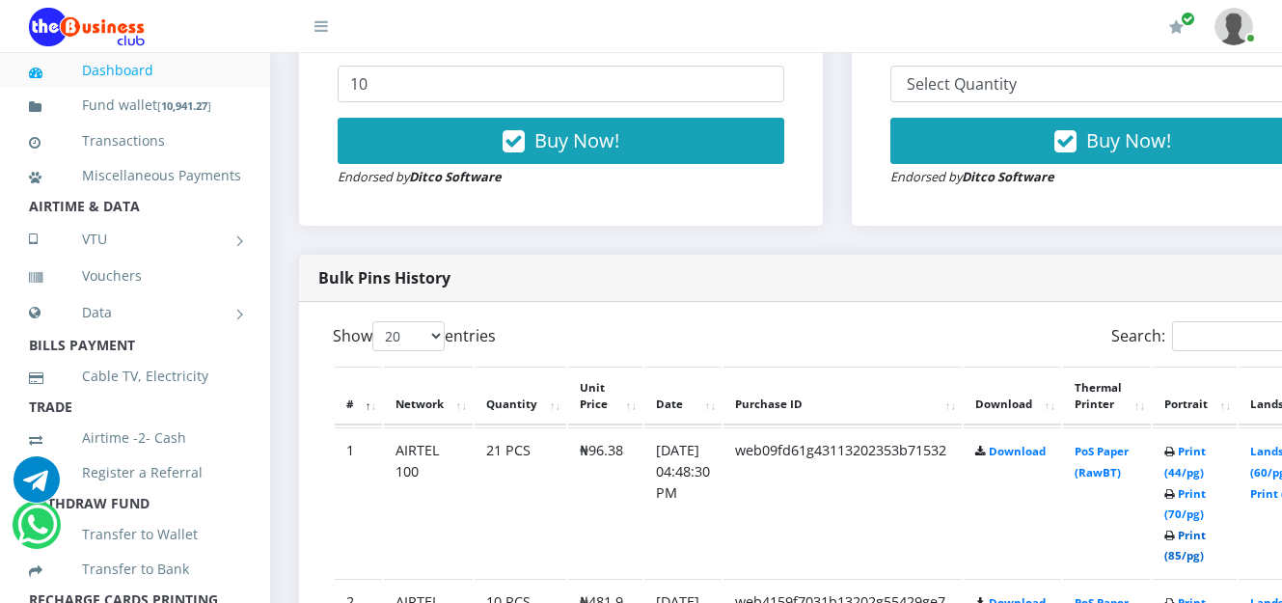
click at [1206, 540] on link "Print (85/pg)" at bounding box center [1185, 546] width 41 height 36
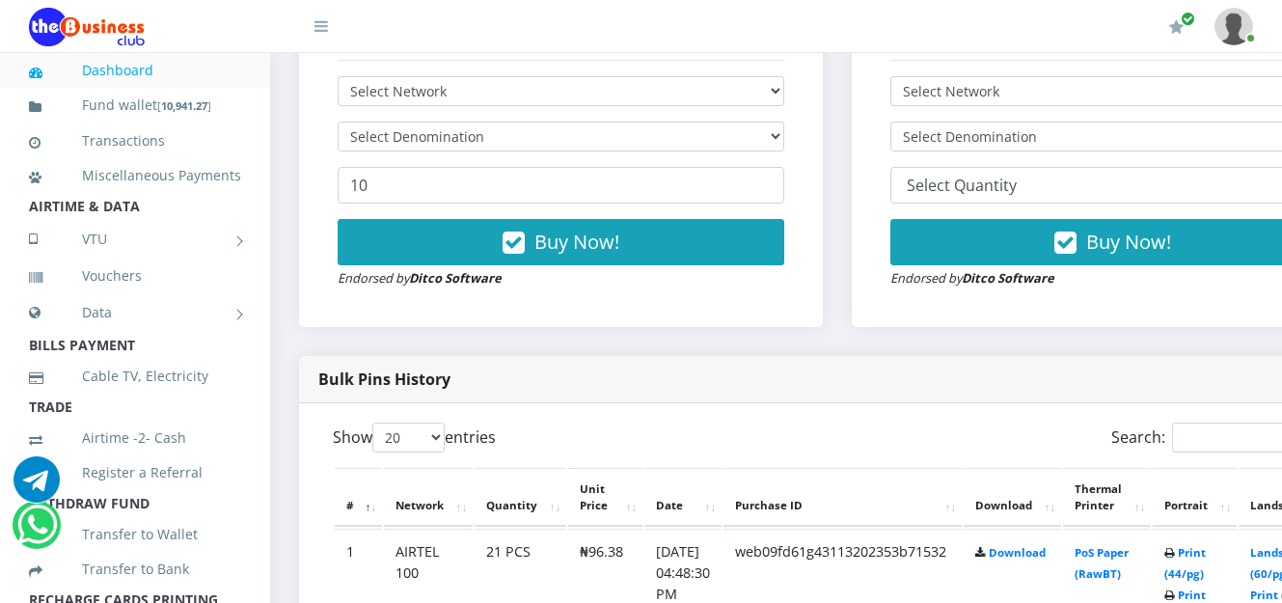
scroll to position [676, 0]
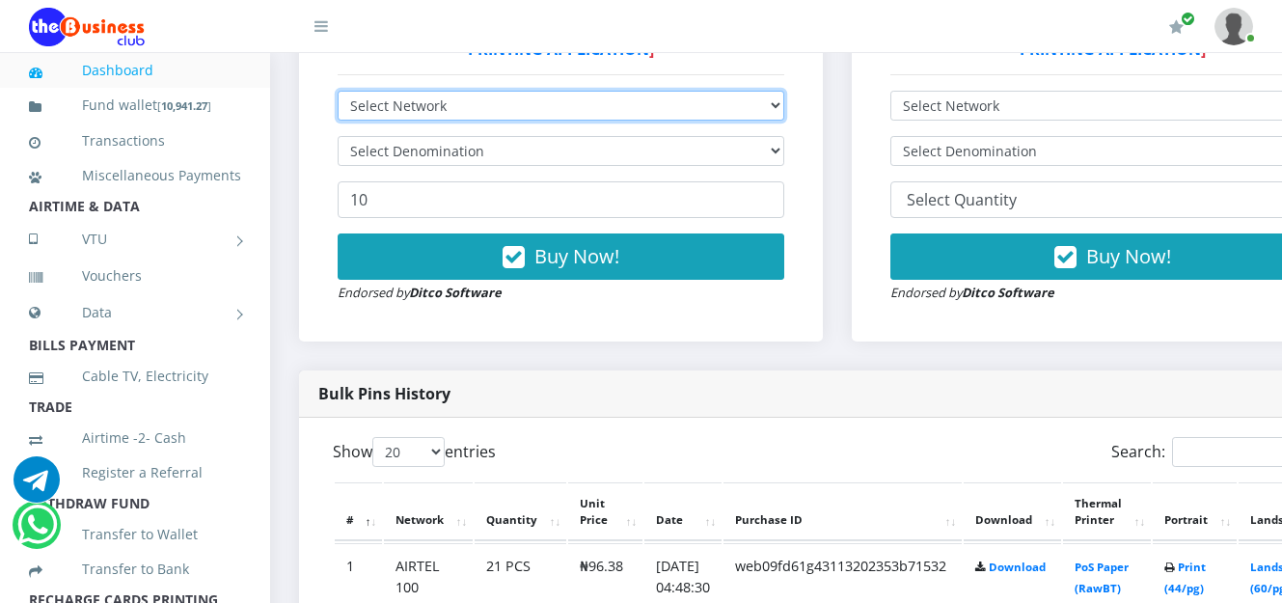
click at [784, 113] on select "Select Network MTN Globacom 9Mobile Airtel" at bounding box center [561, 106] width 447 height 30
click at [338, 94] on select "Select Network MTN Globacom 9Mobile Airtel" at bounding box center [561, 106] width 447 height 30
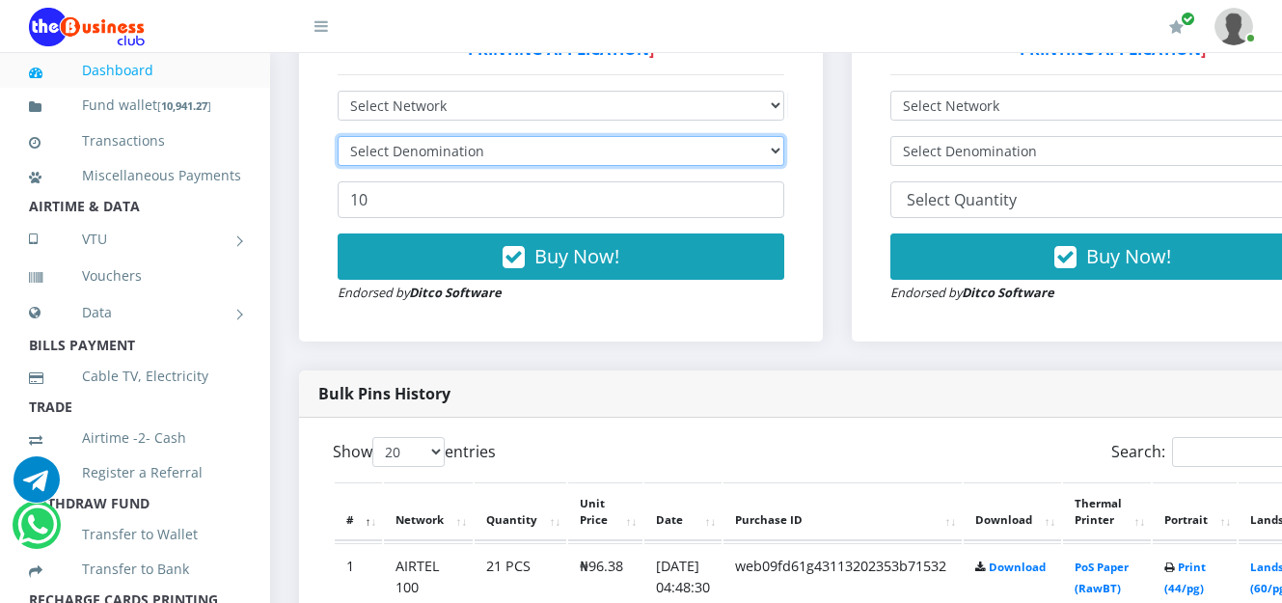
click at [784, 151] on select "Select Denomination" at bounding box center [561, 151] width 447 height 30
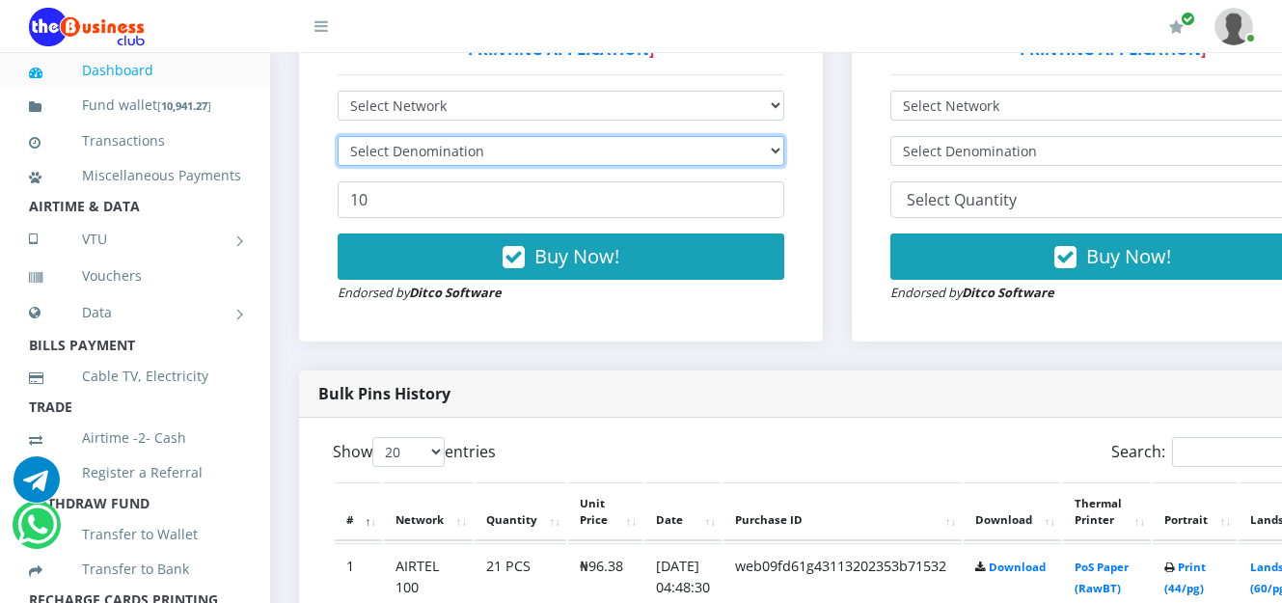
click at [784, 151] on select "Select Denomination" at bounding box center [561, 151] width 447 height 30
click at [784, 152] on select "Select Denomination" at bounding box center [561, 151] width 447 height 30
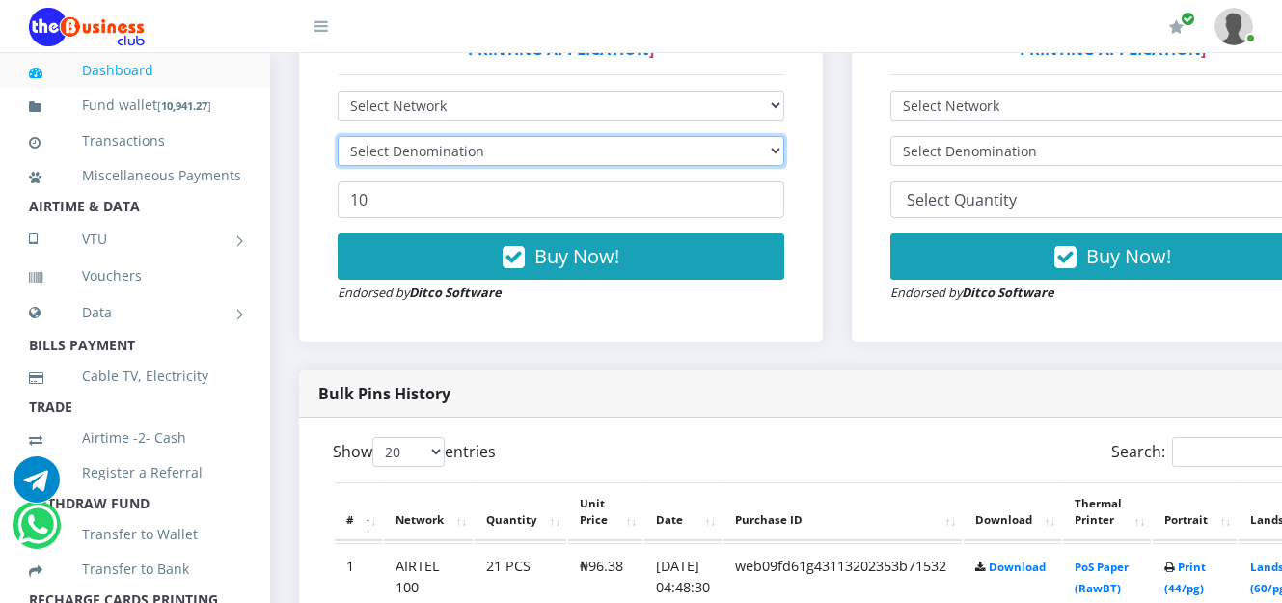
click at [784, 152] on select "Select Denomination" at bounding box center [561, 151] width 447 height 30
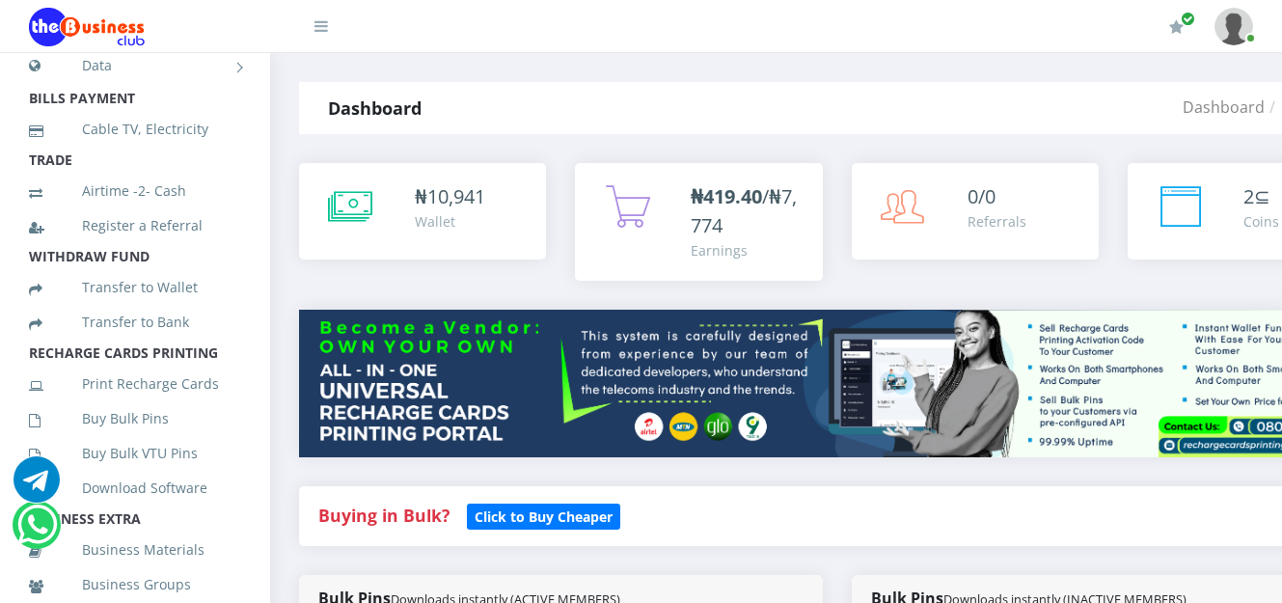
scroll to position [272, 0]
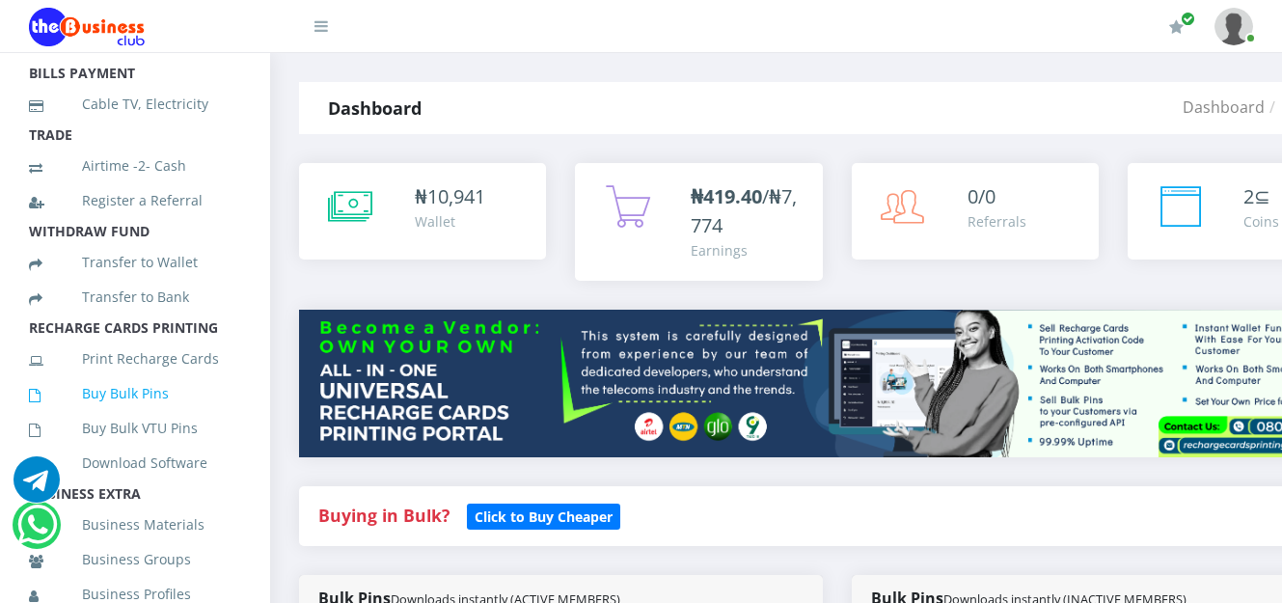
click at [141, 416] on link "Buy Bulk Pins" at bounding box center [135, 393] width 212 height 44
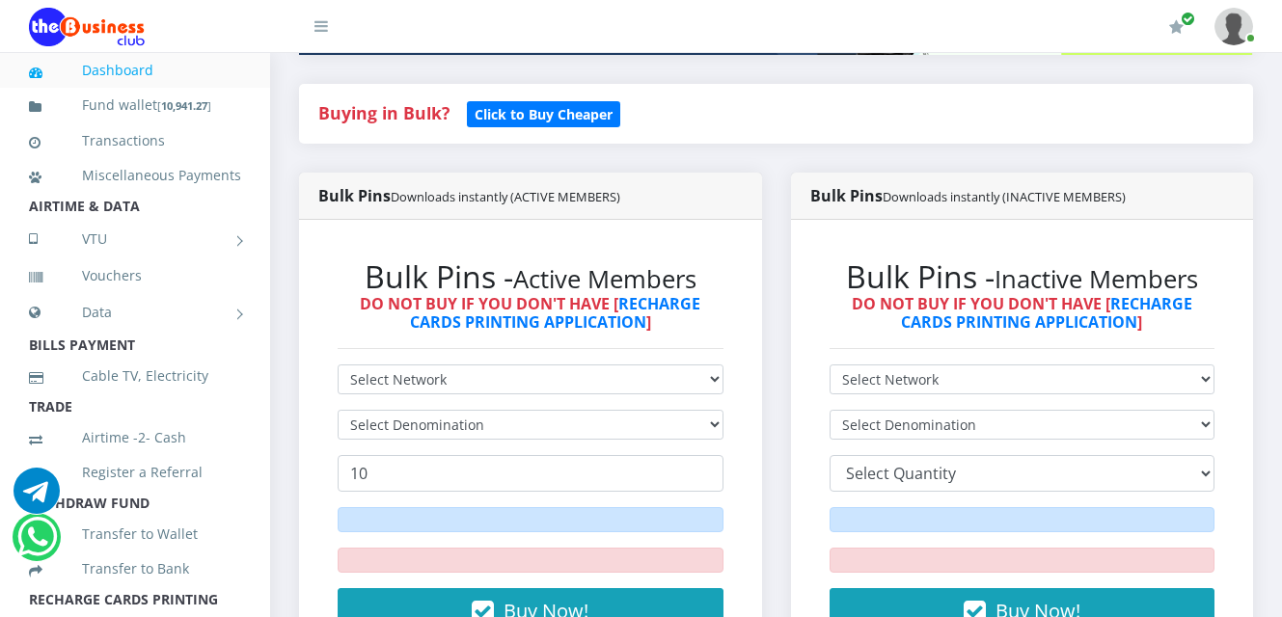
scroll to position [425, 0]
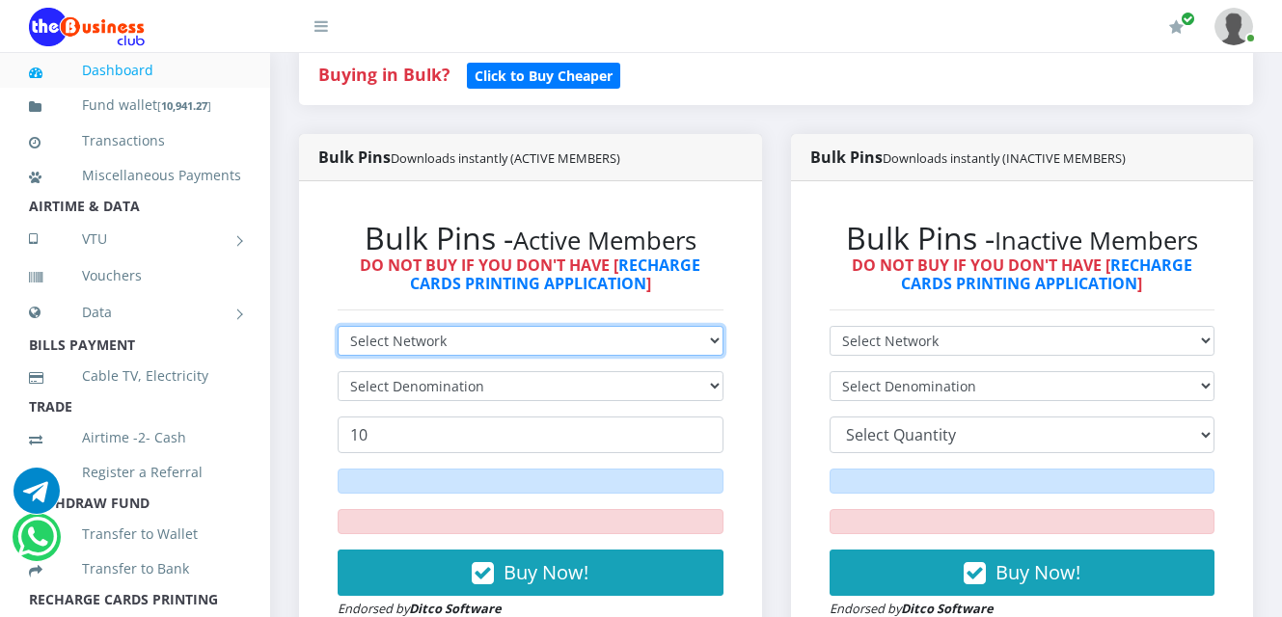
click at [713, 347] on select "Select Network MTN Globacom 9Mobile Airtel" at bounding box center [531, 341] width 386 height 30
select select "Airtel"
click at [338, 326] on select "Select Network MTN Globacom 9Mobile Airtel" at bounding box center [531, 341] width 386 height 30
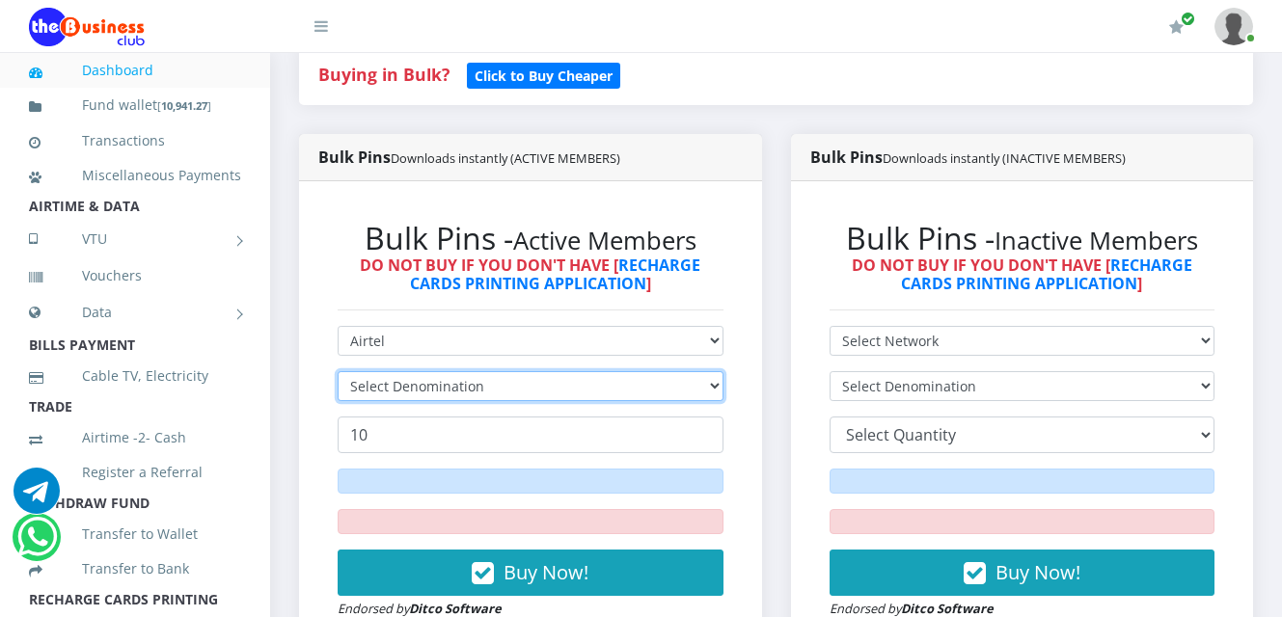
click at [711, 384] on select "Select Denomination" at bounding box center [531, 386] width 386 height 30
click at [713, 376] on select "Select Denomination" at bounding box center [531, 386] width 386 height 30
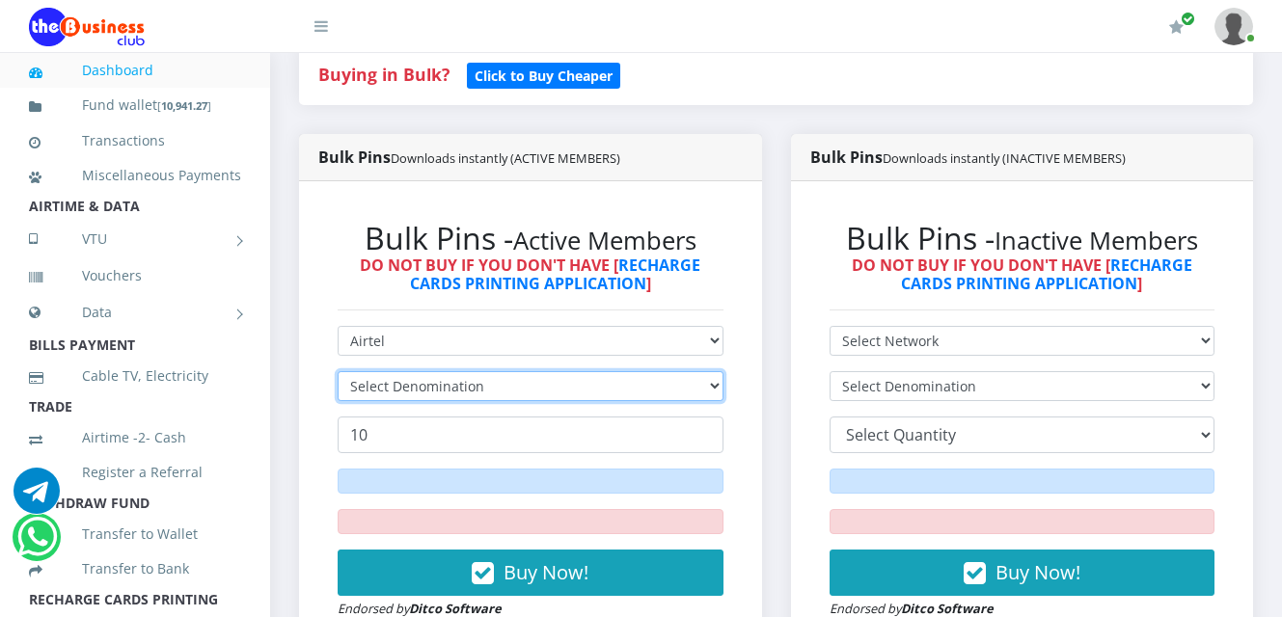
click at [713, 376] on select "Select Denomination" at bounding box center [531, 386] width 386 height 30
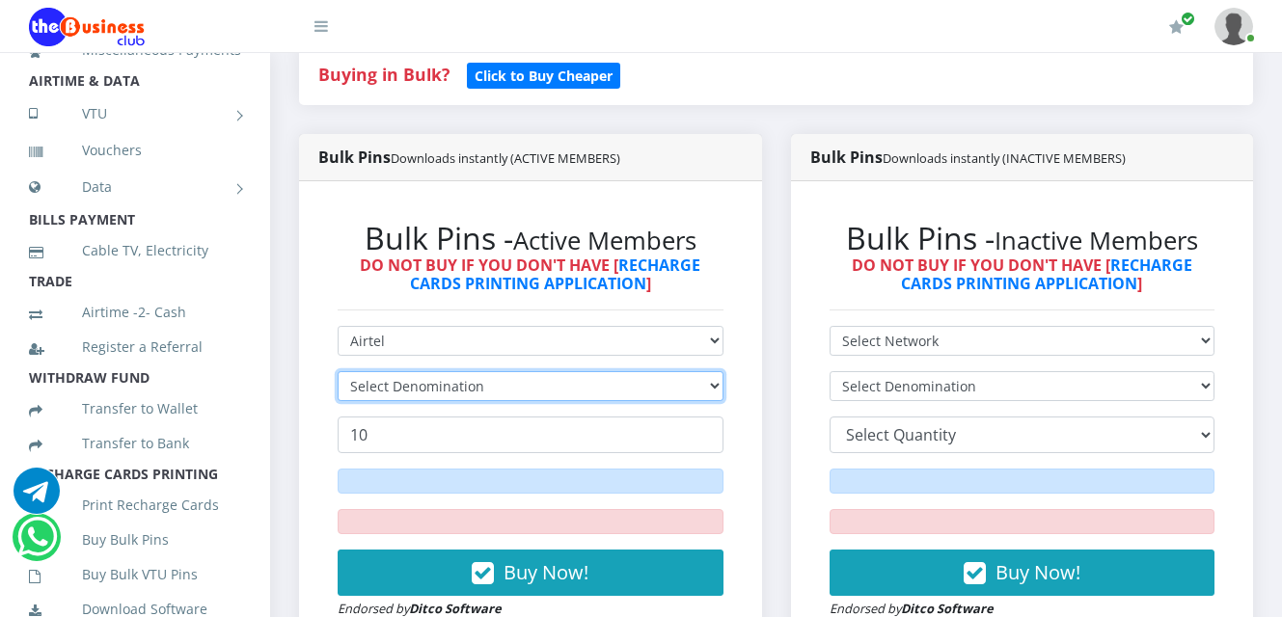
scroll to position [196, 0]
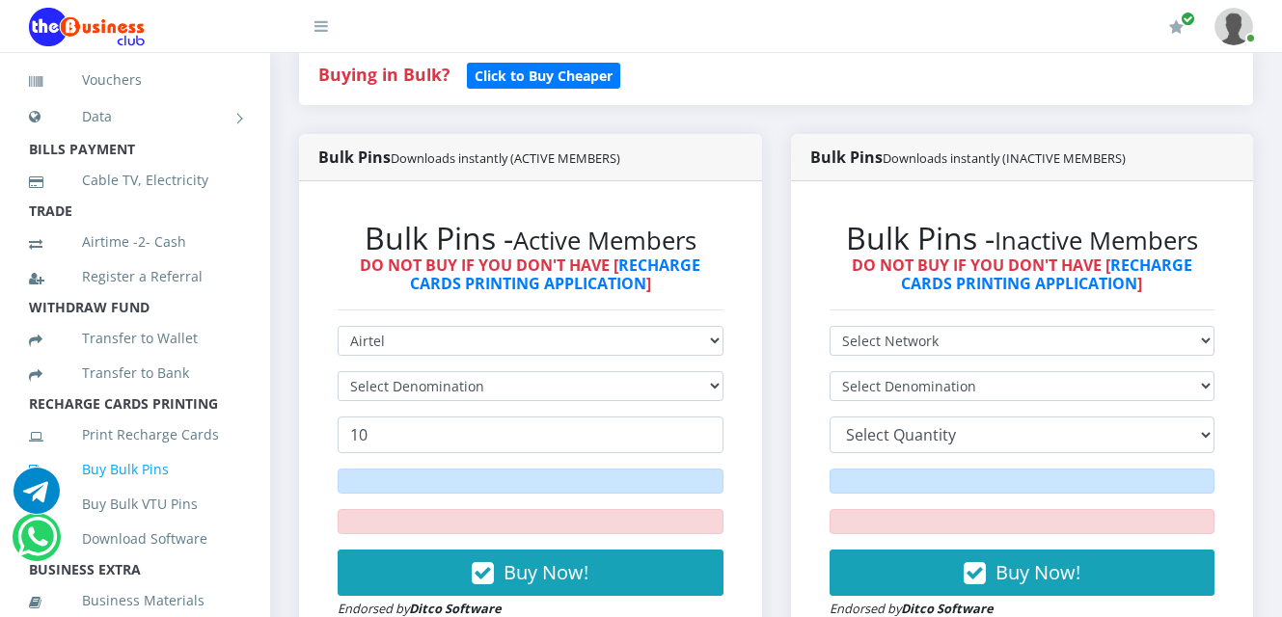
click at [121, 492] on link "Buy Bulk Pins" at bounding box center [135, 470] width 212 height 44
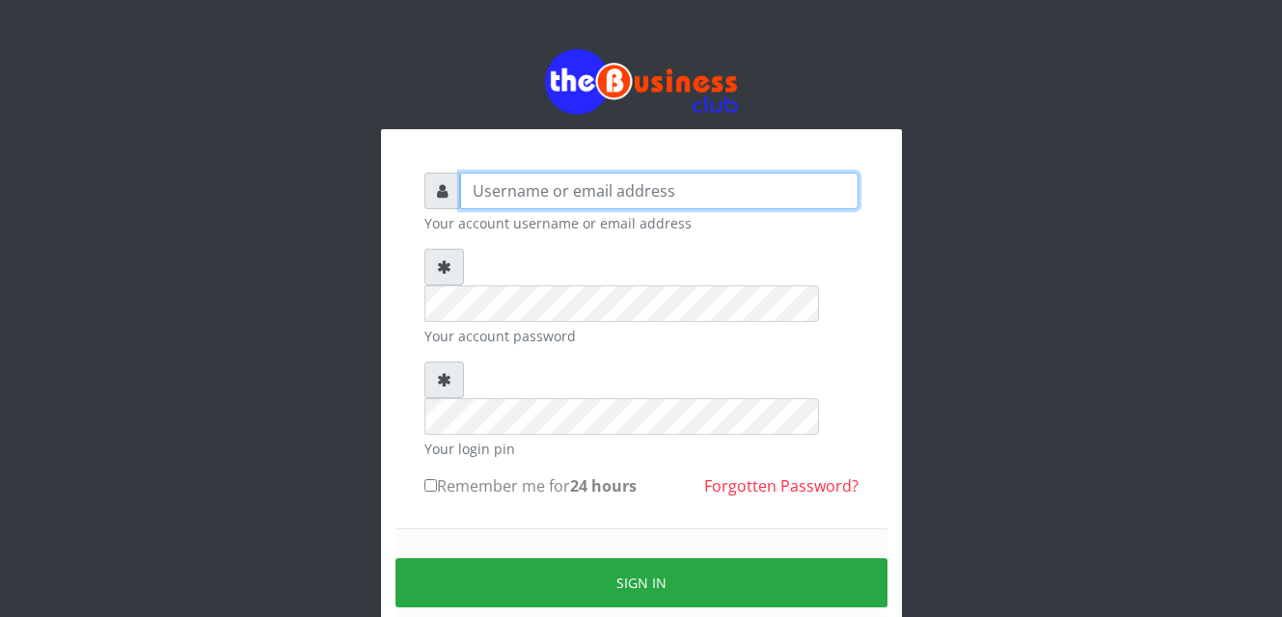
type input "Gilead"
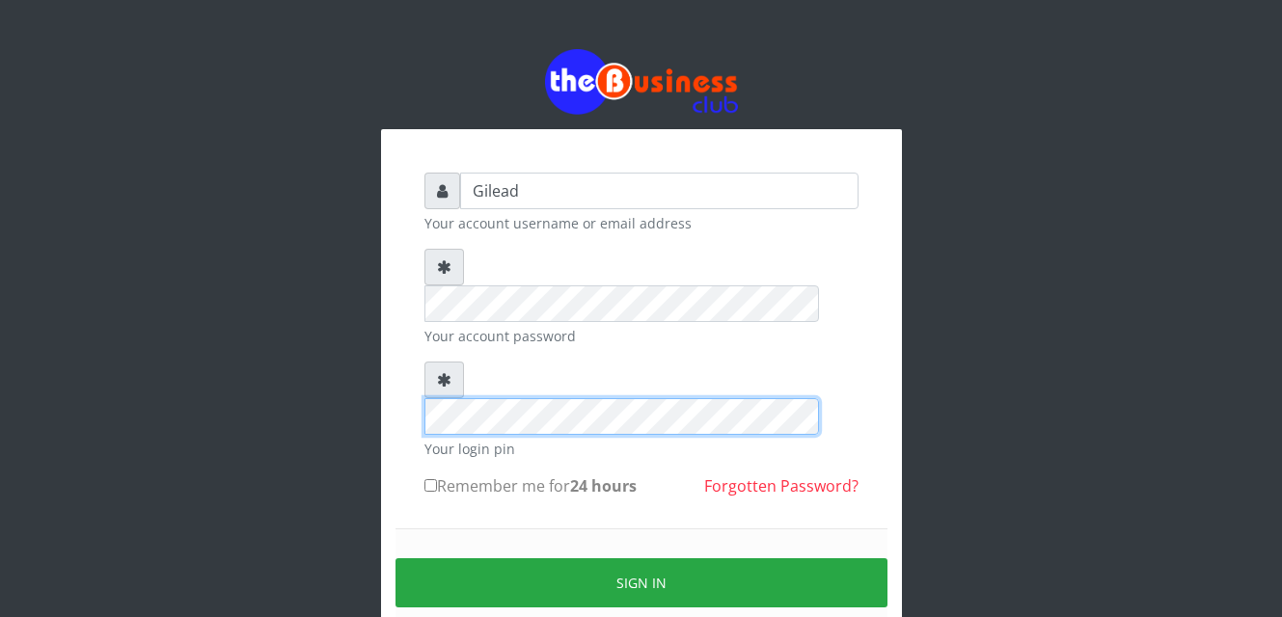
click at [370, 341] on div "Gilead Your account username or email address Your account password Your login …" at bounding box center [642, 383] width 1100 height 767
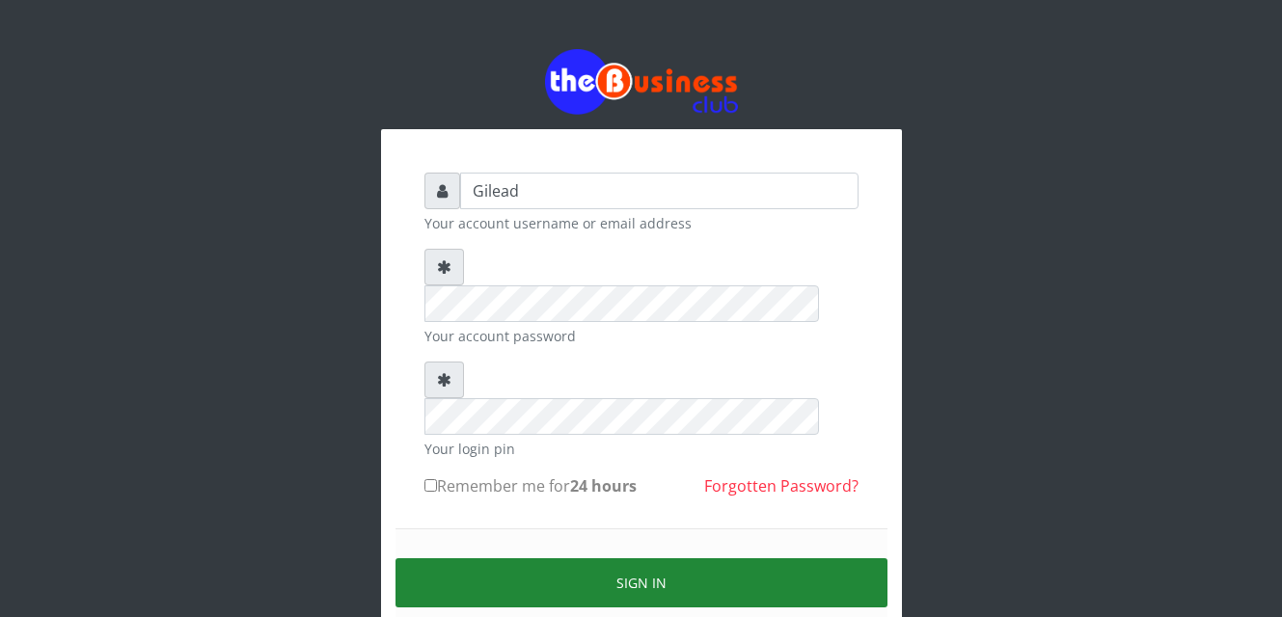
click at [670, 559] on button "Sign in" at bounding box center [642, 583] width 492 height 49
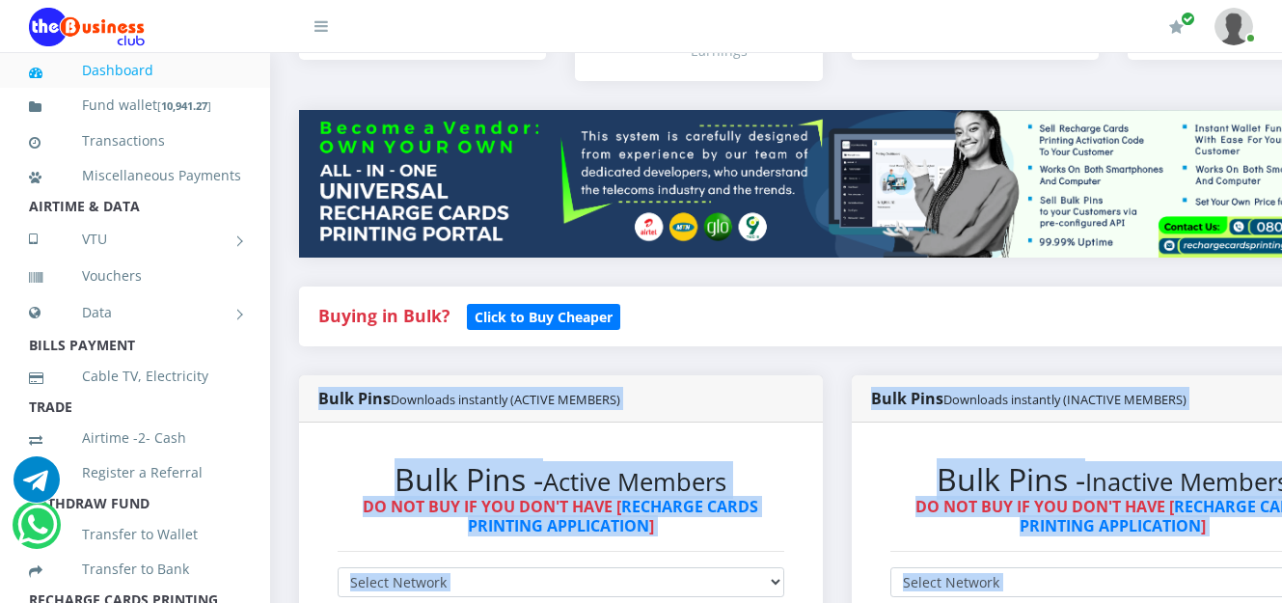
scroll to position [425, 0]
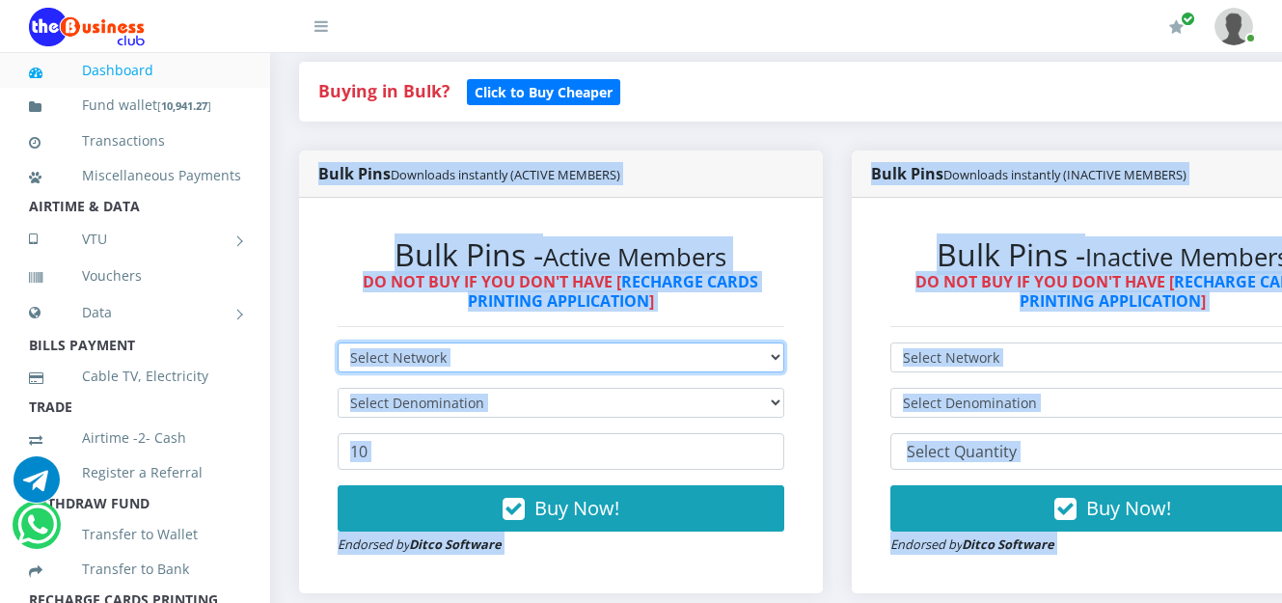
click at [776, 365] on select "Select Network MTN Globacom 9Mobile Airtel" at bounding box center [561, 358] width 447 height 30
select select "Airtel"
click at [338, 345] on select "Select Network MTN Globacom 9Mobile Airtel" at bounding box center [561, 358] width 447 height 30
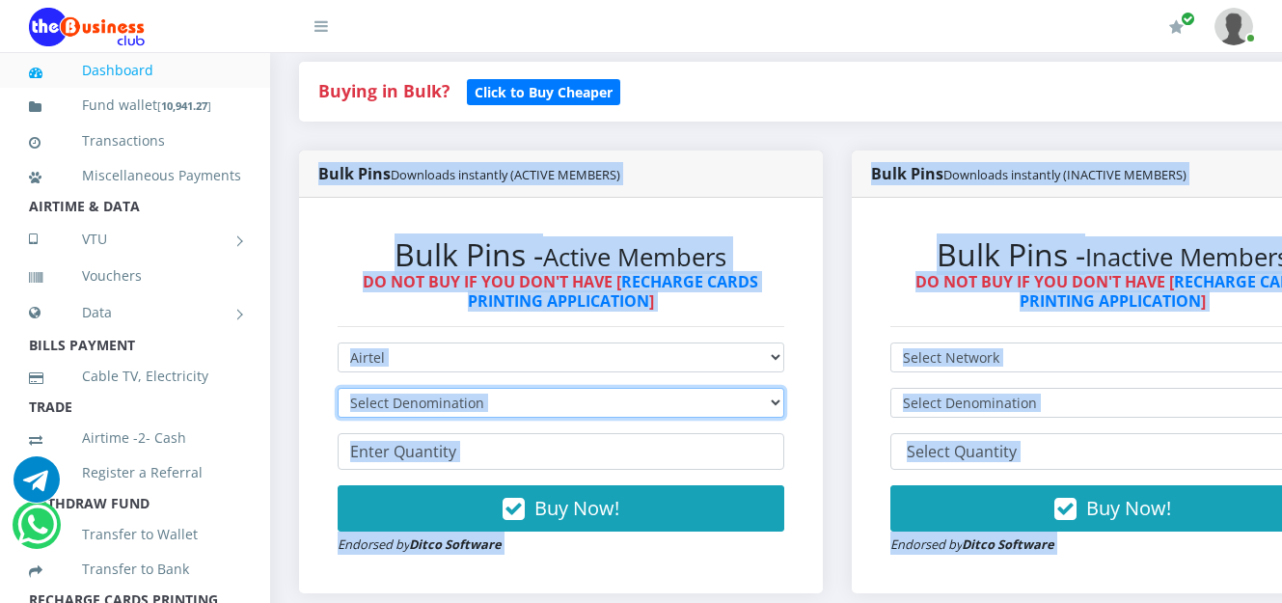
click at [778, 398] on select "Select Denomination Airtel NGN100 - ₦96.38 Airtel NGN200 - ₦192.76 Airtel NGN50…" at bounding box center [561, 403] width 447 height 30
select select "192.76-200"
click at [338, 391] on select "Select Denomination Airtel NGN100 - ₦96.38 Airtel NGN200 - ₦192.76 Airtel NGN50…" at bounding box center [561, 403] width 447 height 30
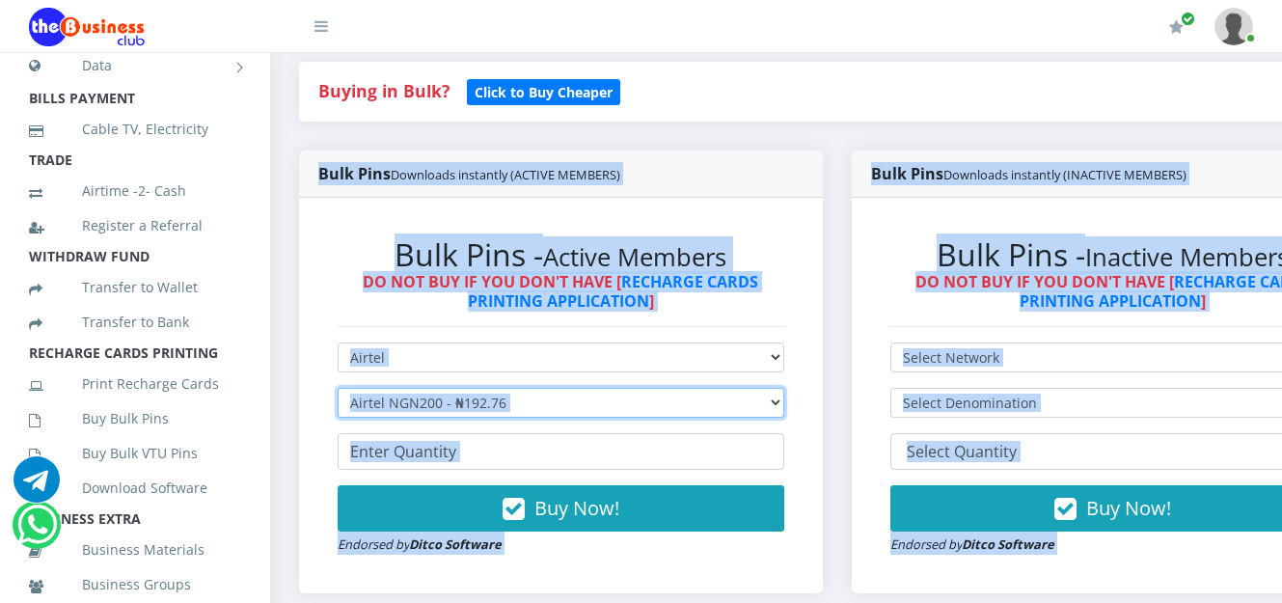
scroll to position [259, 0]
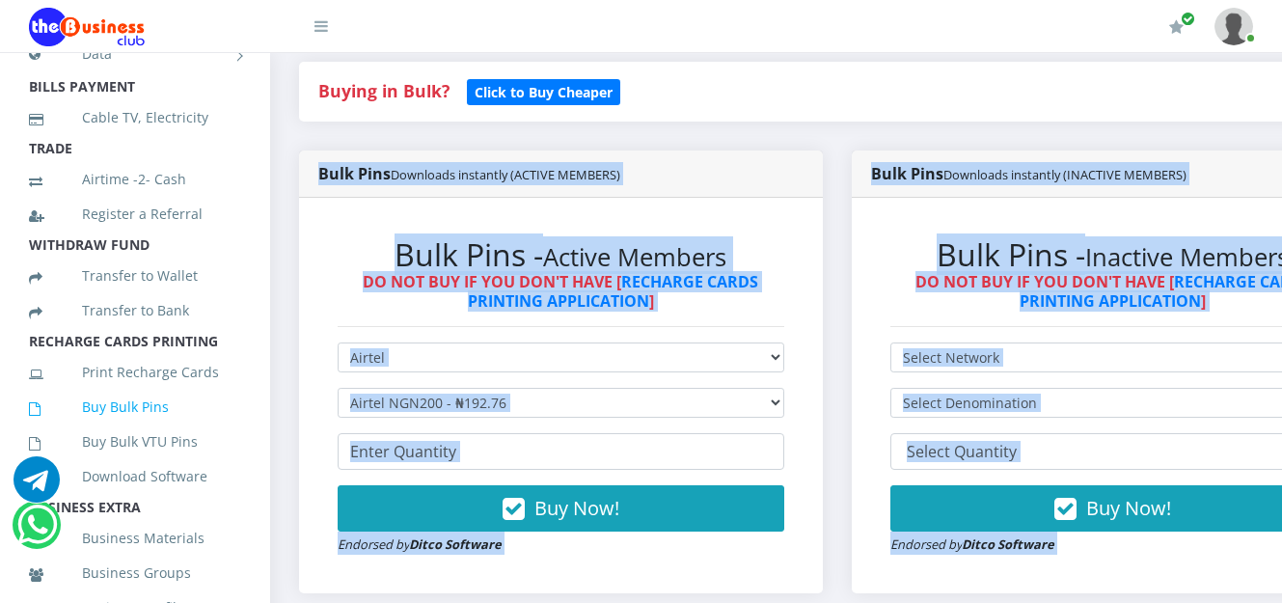
click at [134, 429] on link "Buy Bulk Pins" at bounding box center [135, 407] width 212 height 44
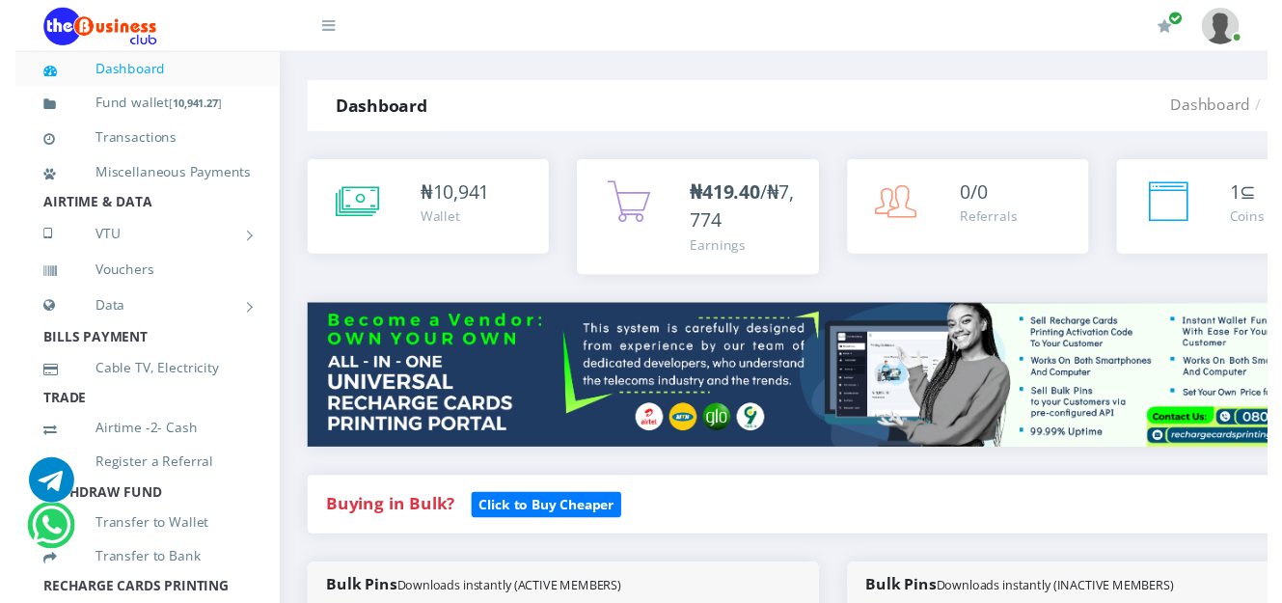
scroll to position [463, 0]
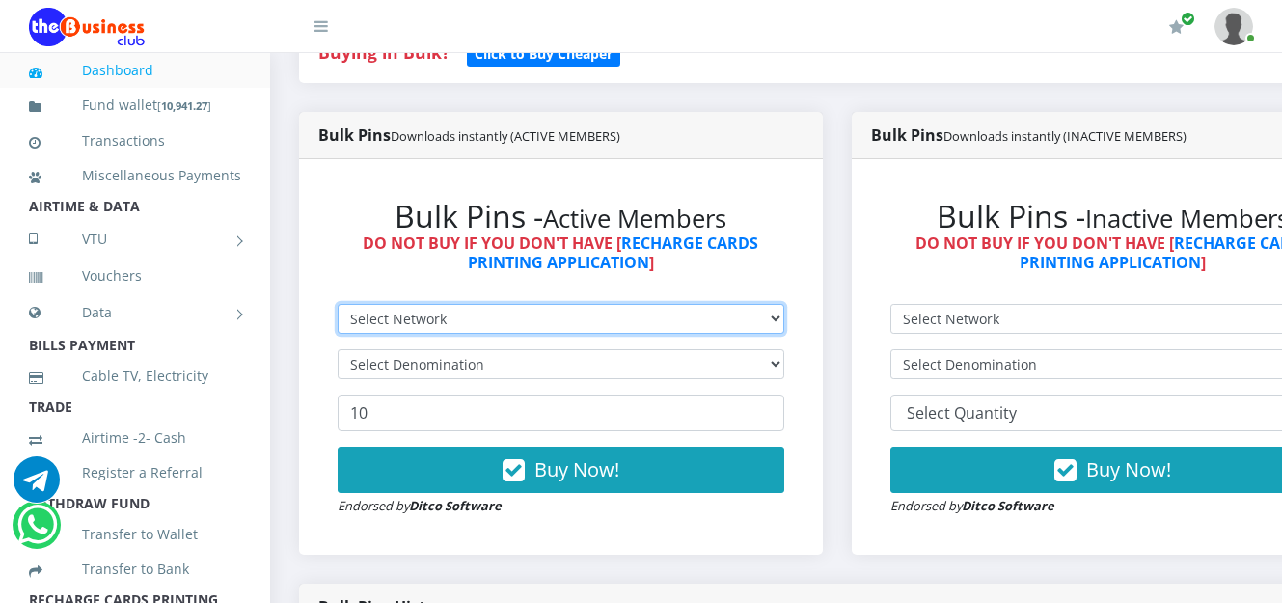
click at [782, 325] on select "Select Network MTN Globacom 9Mobile Airtel" at bounding box center [561, 319] width 447 height 30
select select "Airtel"
click at [338, 307] on select "Select Network MTN Globacom 9Mobile Airtel" at bounding box center [561, 319] width 447 height 30
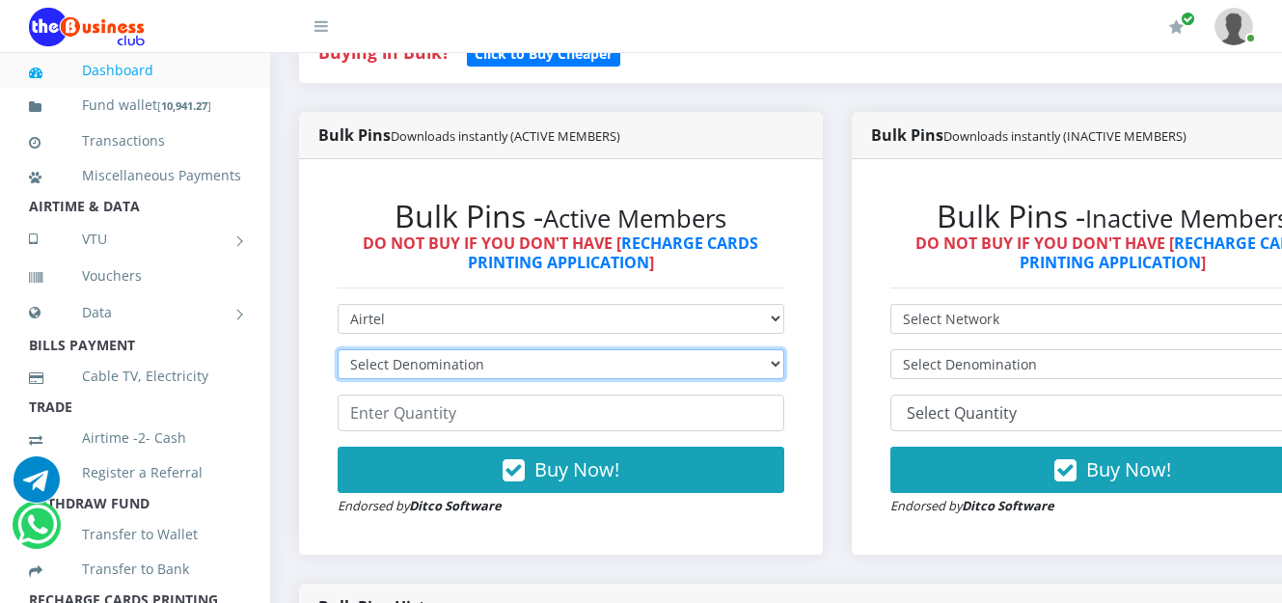
click at [784, 367] on select "Select Denomination Airtel NGN100 - ₦96.38 Airtel NGN200 - ₦192.76 Airtel NGN50…" at bounding box center [561, 364] width 447 height 30
select select "192.76-200"
click at [338, 352] on select "Select Denomination Airtel NGN100 - ₦96.38 Airtel NGN200 - ₦192.76 Airtel NGN50…" at bounding box center [561, 364] width 447 height 30
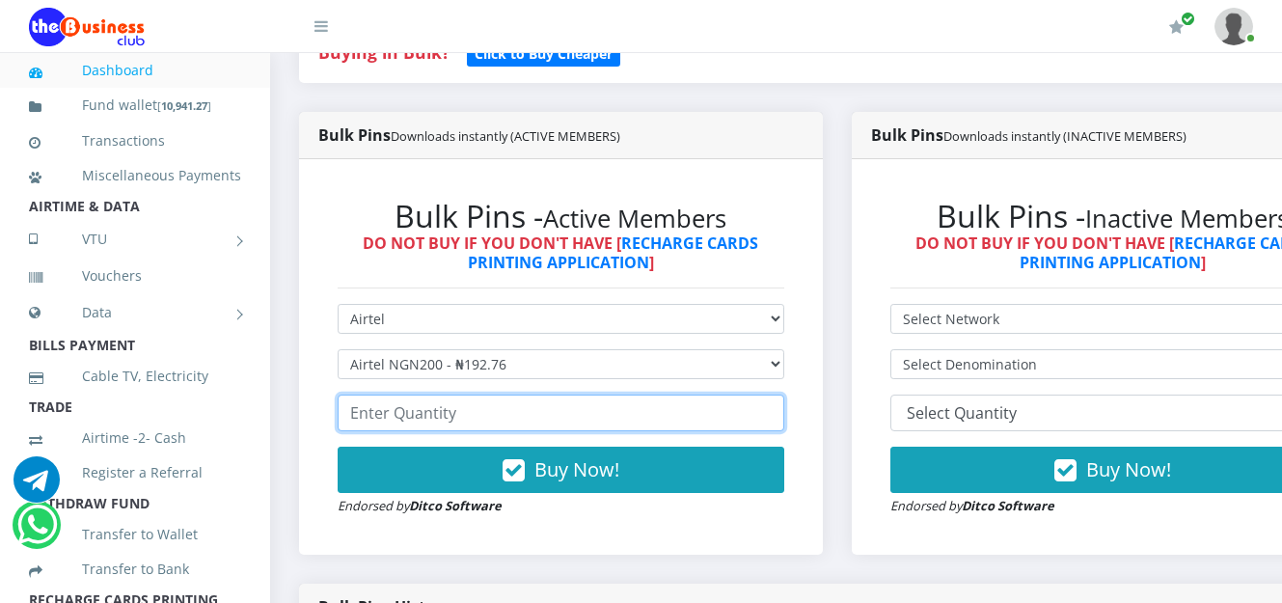
click at [610, 417] on input "number" at bounding box center [561, 413] width 447 height 37
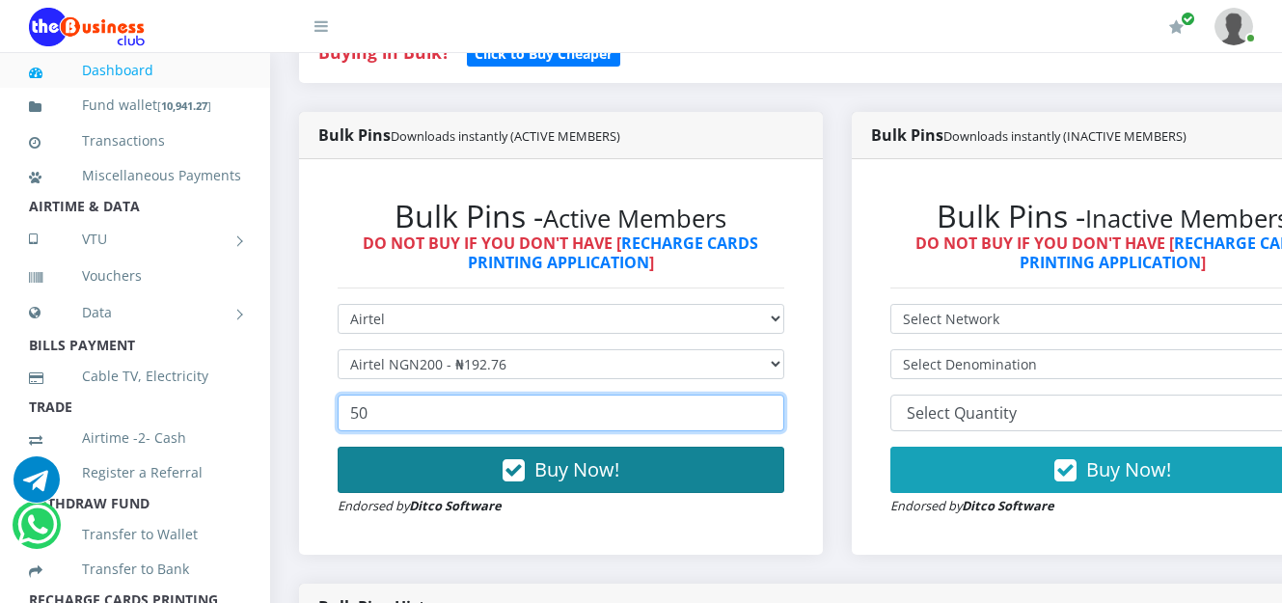
type input "50"
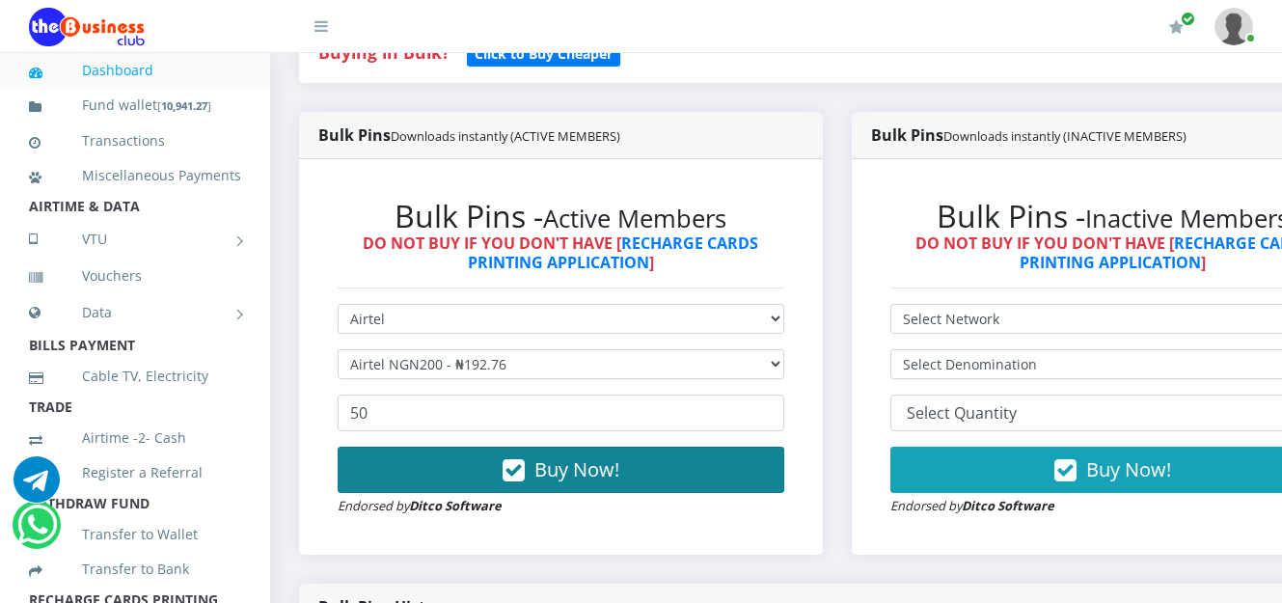
click at [604, 464] on span "Buy Now!" at bounding box center [577, 469] width 85 height 26
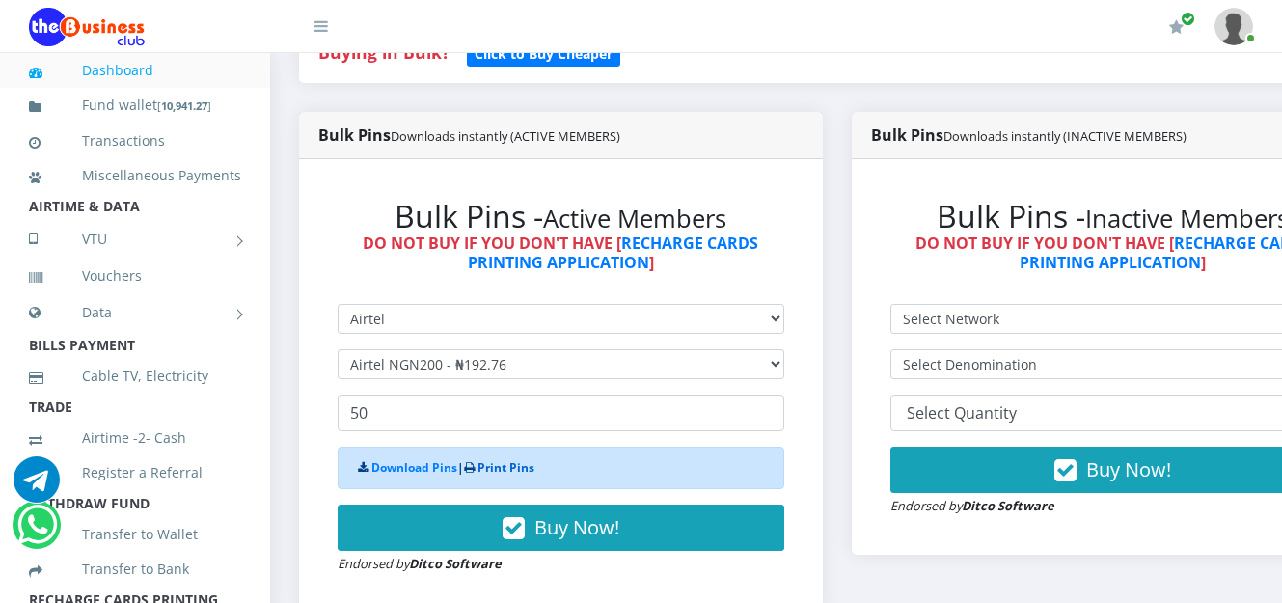
click at [502, 466] on link "Print Pins" at bounding box center [506, 467] width 57 height 16
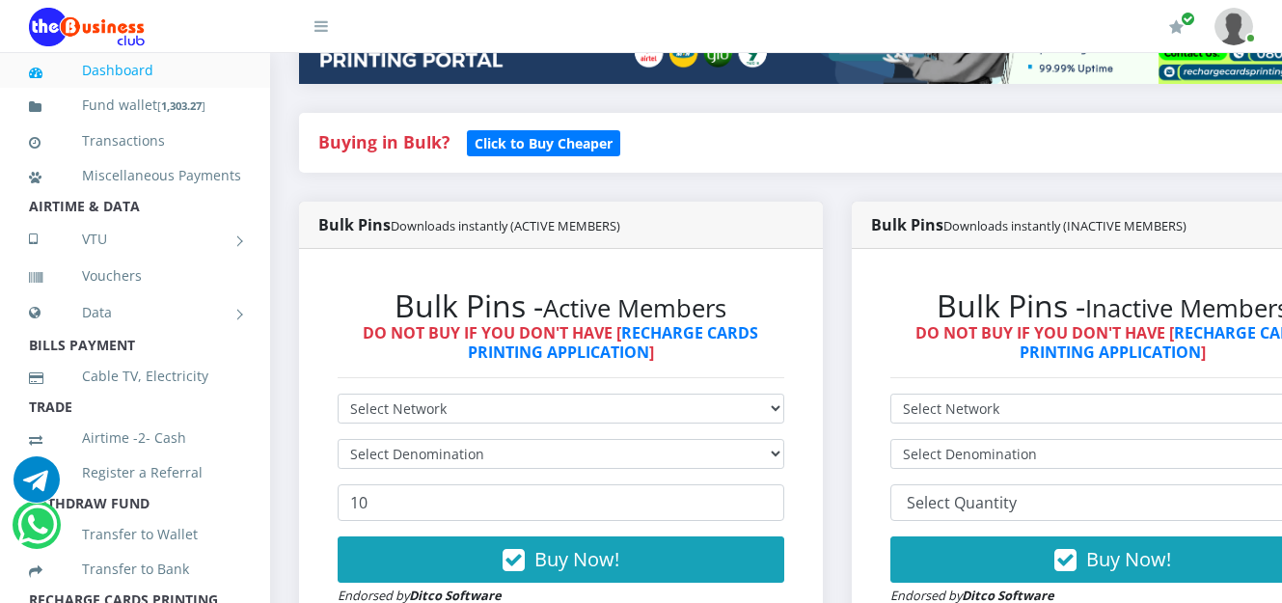
scroll to position [386, 0]
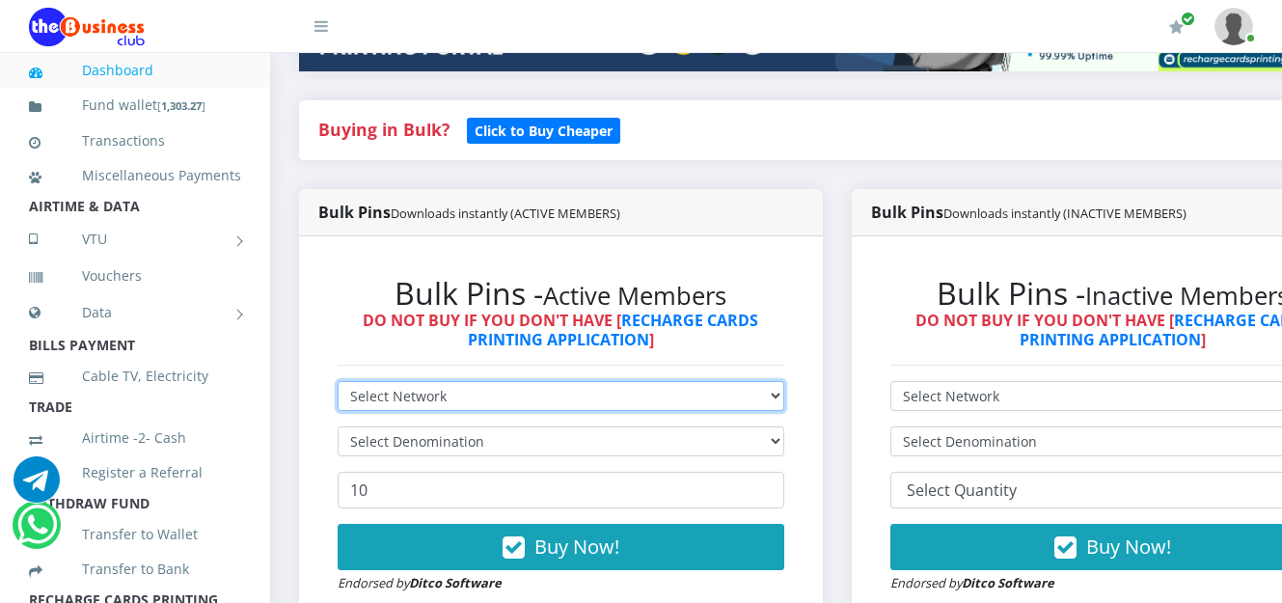
click at [782, 403] on select "Select Network MTN Globacom 9Mobile Airtel" at bounding box center [561, 396] width 447 height 30
select select "MTN"
click at [338, 384] on select "Select Network MTN Globacom 9Mobile Airtel" at bounding box center [561, 396] width 447 height 30
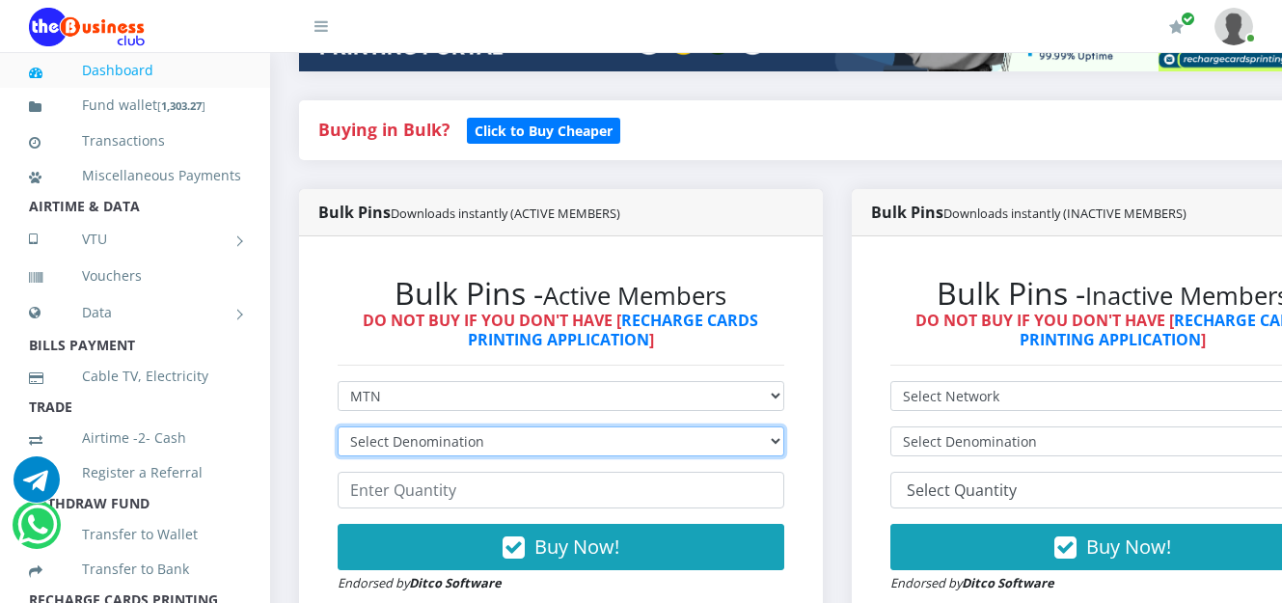
click at [784, 440] on select "Select Denomination MTN NGN100 - ₦96.99 MTN NGN200 - ₦193.98 MTN NGN400 - ₦387.…" at bounding box center [561, 441] width 447 height 30
select select "96.99-100"
click at [338, 429] on select "Select Denomination MTN NGN100 - ₦96.99 MTN NGN200 - ₦193.98 MTN NGN400 - ₦387.…" at bounding box center [561, 441] width 447 height 30
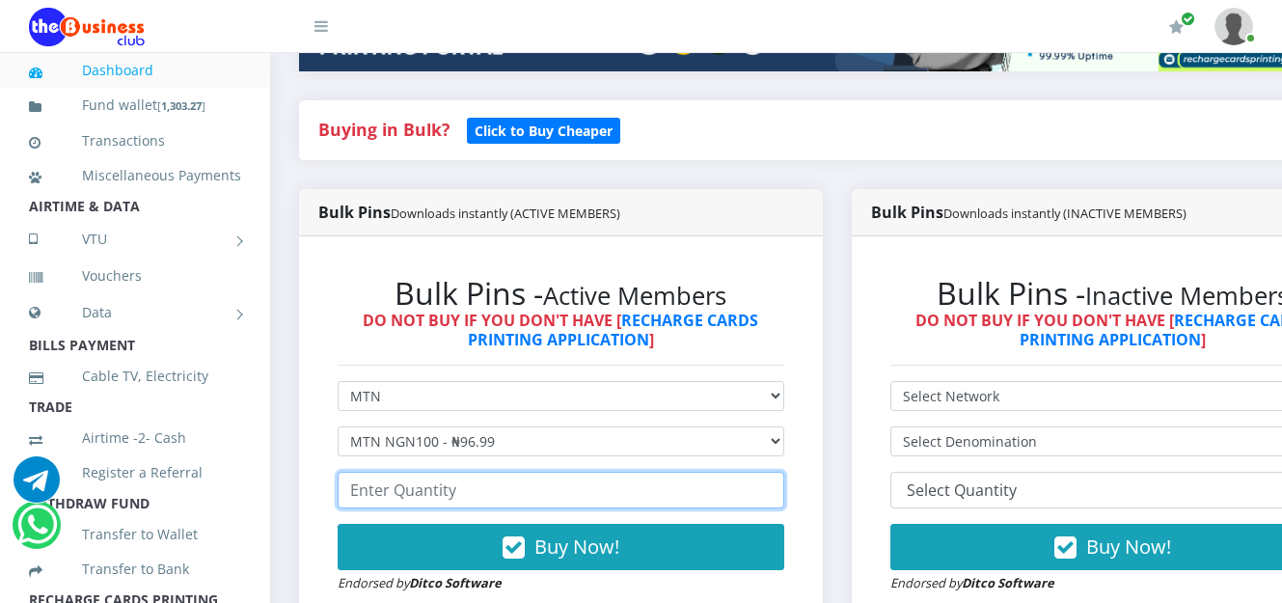
click at [454, 495] on input "number" at bounding box center [561, 490] width 447 height 37
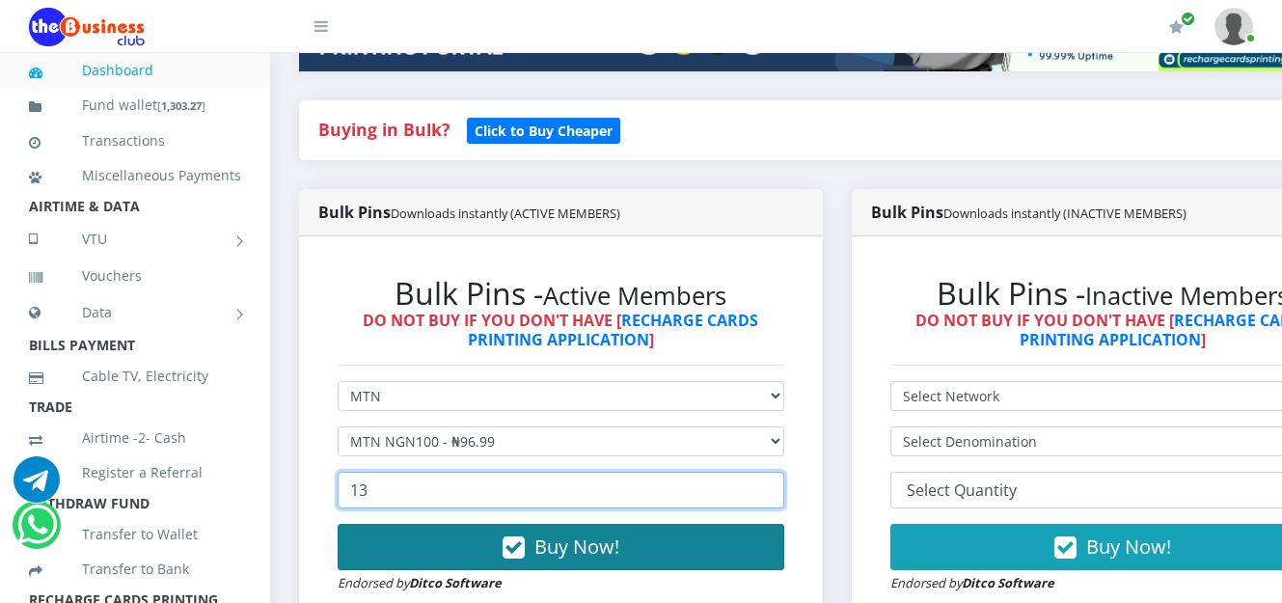
type input "13"
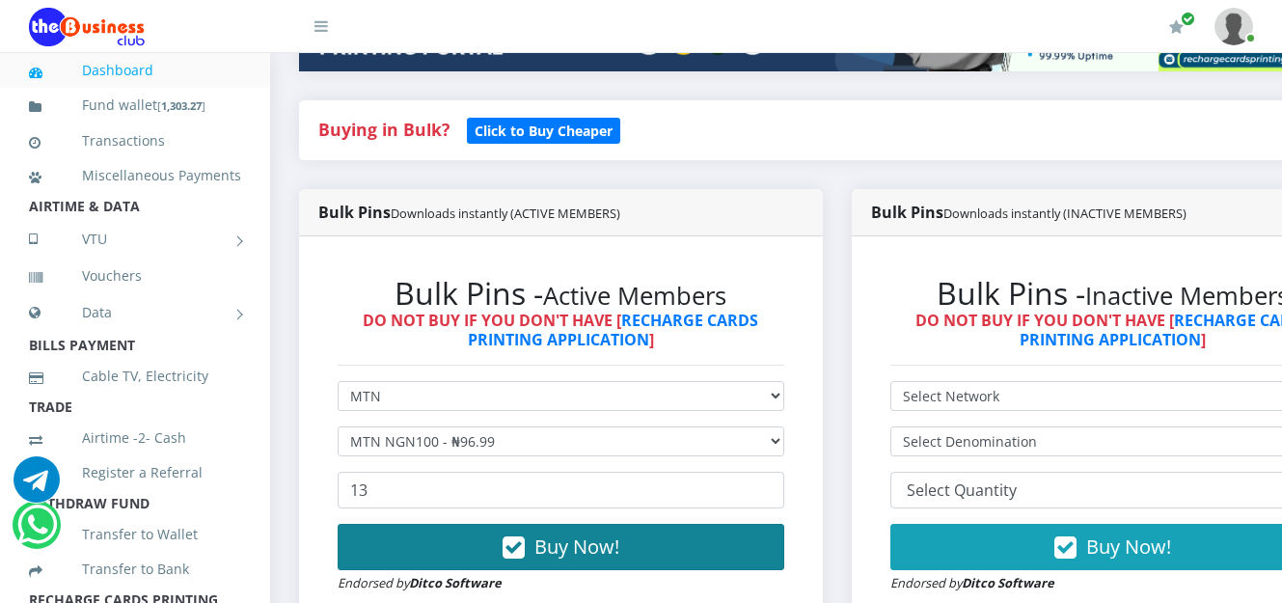
click at [521, 546] on icon "button" at bounding box center [514, 547] width 22 height 19
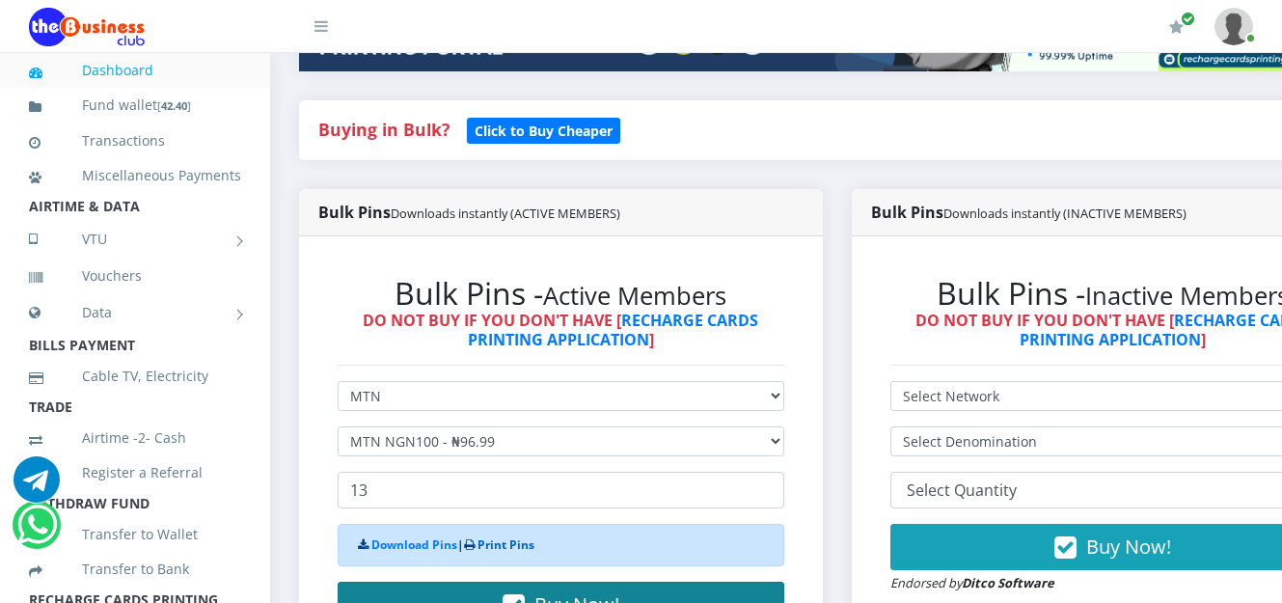
click at [521, 546] on link "Print Pins" at bounding box center [506, 544] width 57 height 16
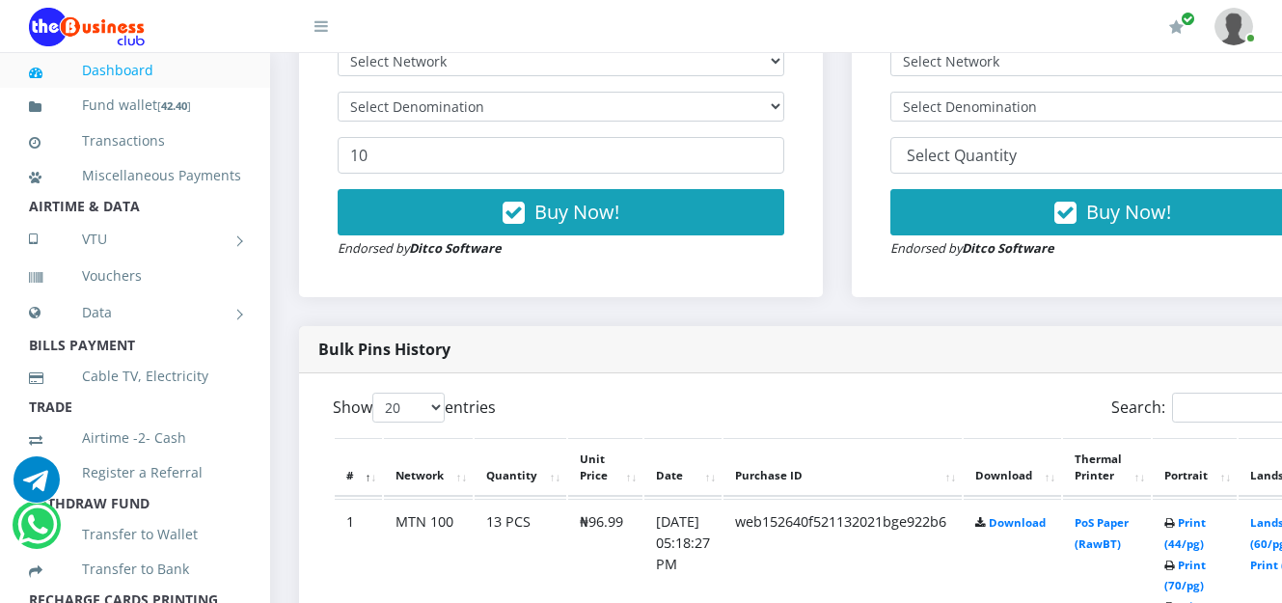
scroll to position [759, 0]
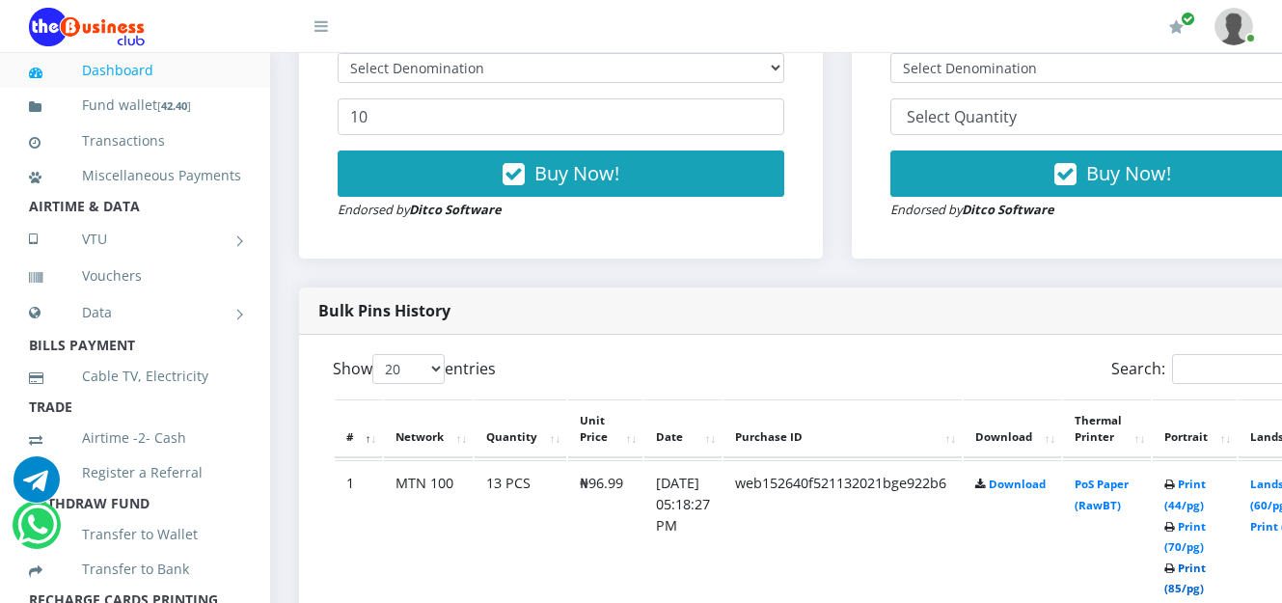
click at [1206, 576] on link "Print (85/pg)" at bounding box center [1185, 579] width 41 height 36
